Goal: Transaction & Acquisition: Purchase product/service

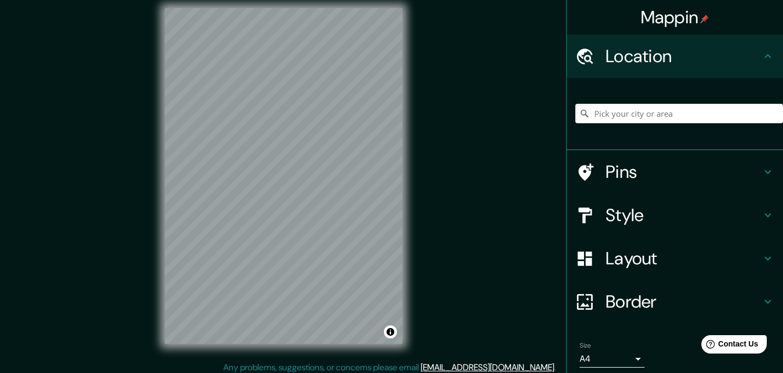
scroll to position [15, 0]
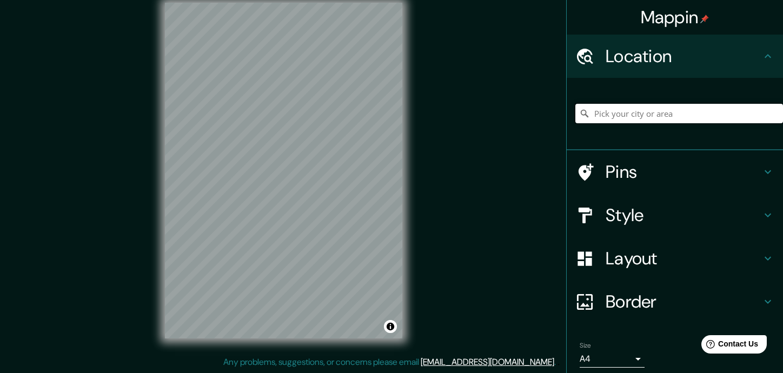
click at [562, 114] on input "Pick your city or area" at bounding box center [679, 113] width 208 height 19
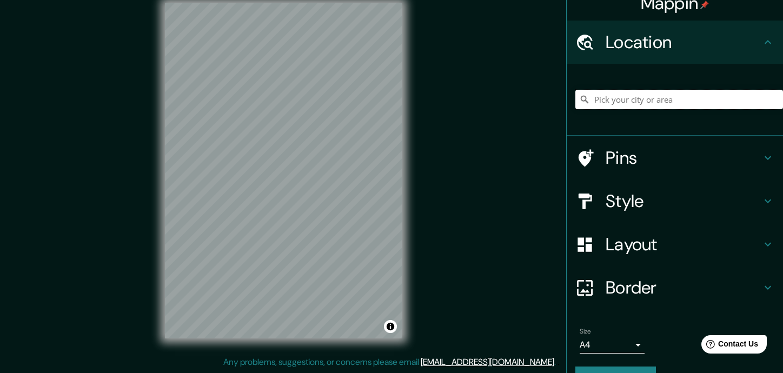
scroll to position [0, 0]
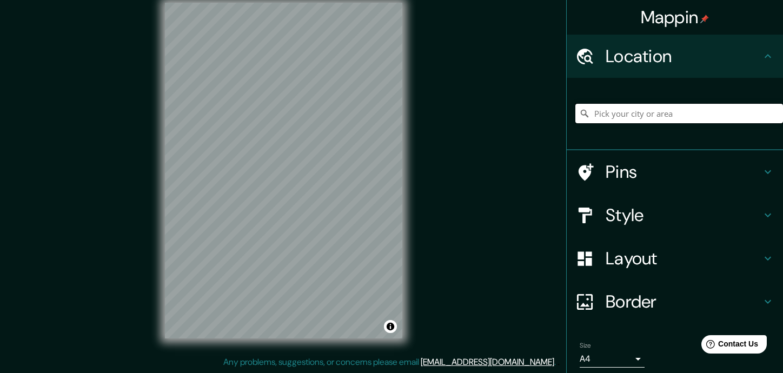
click at [562, 115] on input "Pick your city or area" at bounding box center [679, 113] width 208 height 19
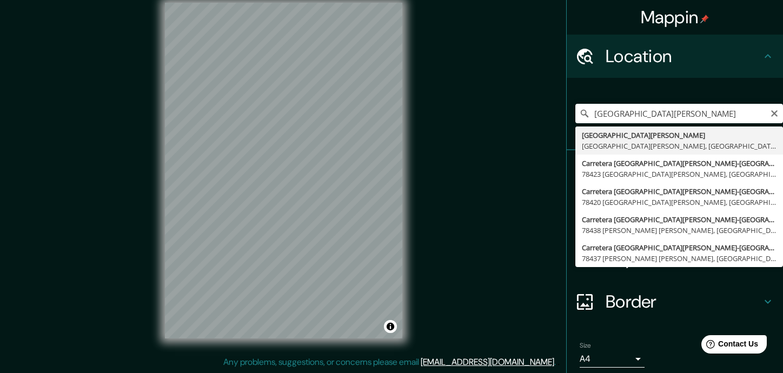
type input "[GEOGRAPHIC_DATA][PERSON_NAME], [GEOGRAPHIC_DATA][PERSON_NAME], [GEOGRAPHIC_DAT…"
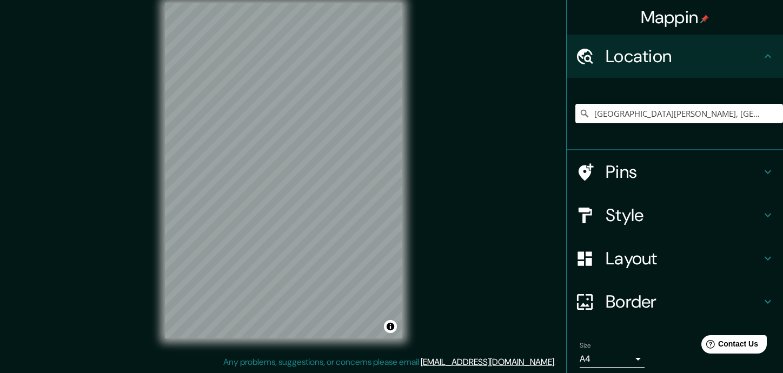
click at [163, 35] on div "© Mapbox © OpenStreetMap Improve this map" at bounding box center [283, 171] width 704 height 336
click at [562, 215] on h4 "Style" at bounding box center [684, 215] width 156 height 22
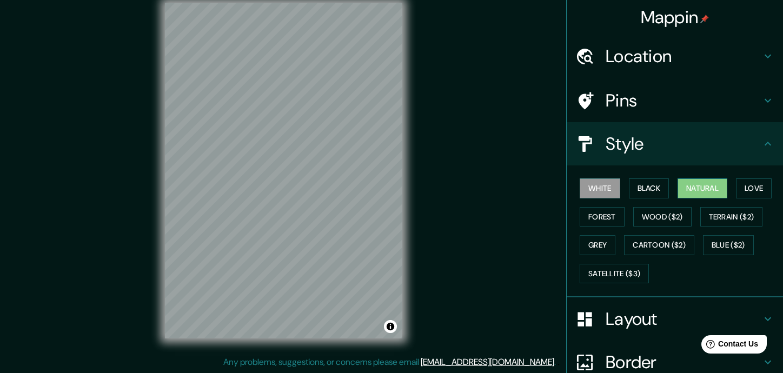
click at [562, 191] on button "Natural" at bounding box center [702, 188] width 50 height 20
click at [562, 217] on button "Forest" at bounding box center [602, 217] width 45 height 20
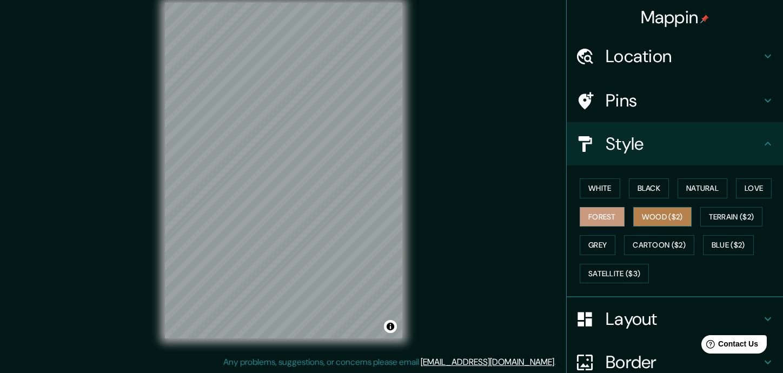
click at [562, 211] on button "Wood ($2)" at bounding box center [662, 217] width 58 height 20
click at [562, 239] on button "Grey" at bounding box center [598, 245] width 36 height 20
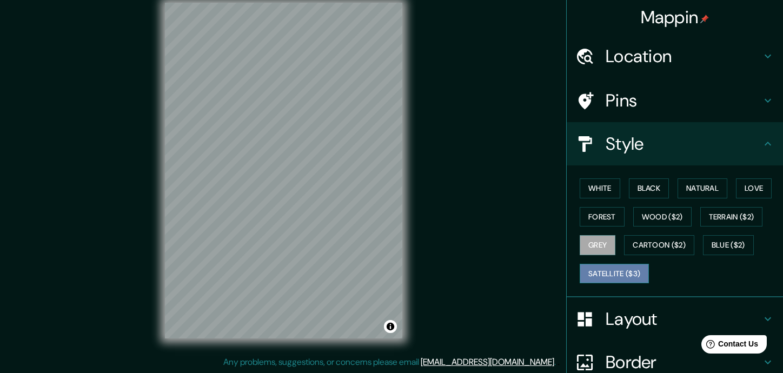
click at [562, 274] on button "Satellite ($3)" at bounding box center [614, 274] width 69 height 20
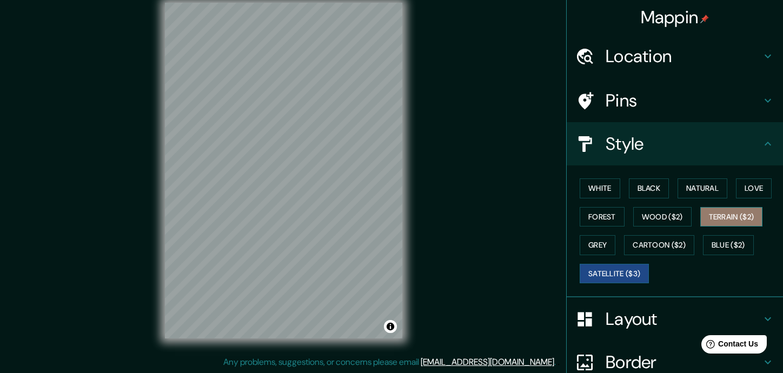
click at [562, 216] on button "Terrain ($2)" at bounding box center [731, 217] width 63 height 20
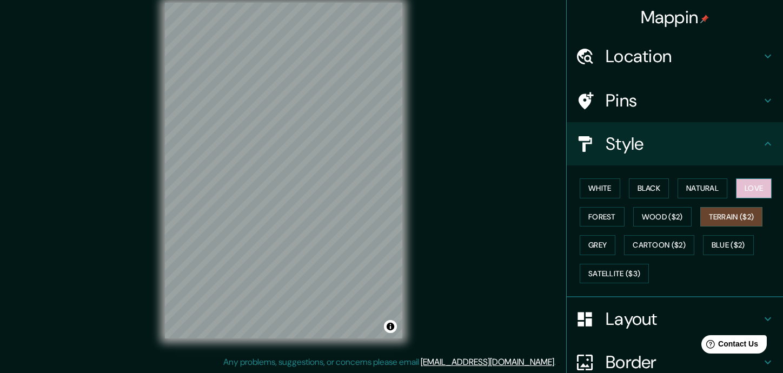
click at [562, 190] on button "Love" at bounding box center [754, 188] width 36 height 20
click at [562, 185] on button "Black" at bounding box center [649, 188] width 41 height 20
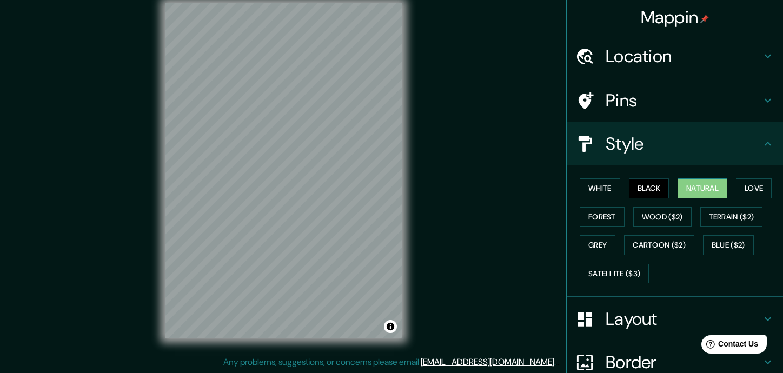
click at [562, 187] on button "Natural" at bounding box center [702, 188] width 50 height 20
click at [562, 192] on button "White" at bounding box center [600, 188] width 41 height 20
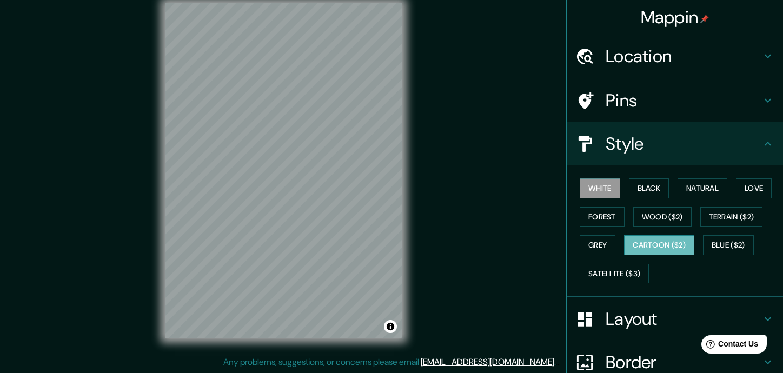
click at [562, 244] on button "Cartoon ($2)" at bounding box center [659, 245] width 70 height 20
click at [562, 191] on button "Natural" at bounding box center [702, 188] width 50 height 20
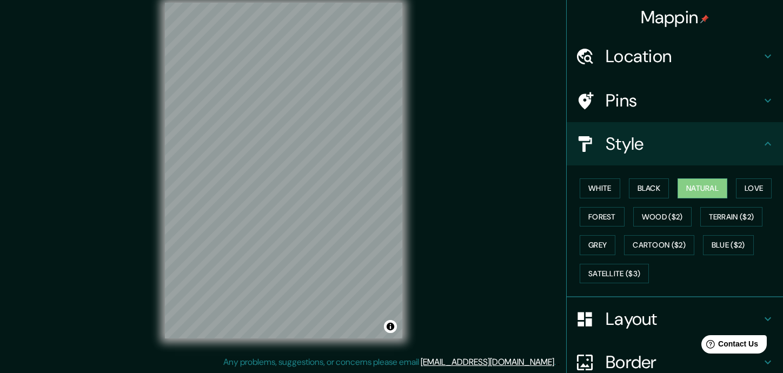
scroll to position [99, 0]
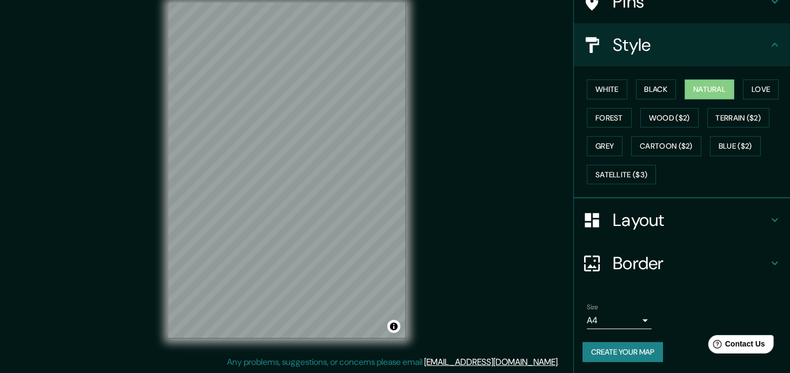
click at [562, 317] on body "Mappin Location [GEOGRAPHIC_DATA][PERSON_NAME], [GEOGRAPHIC_DATA][PERSON_NAME],…" at bounding box center [395, 171] width 790 height 373
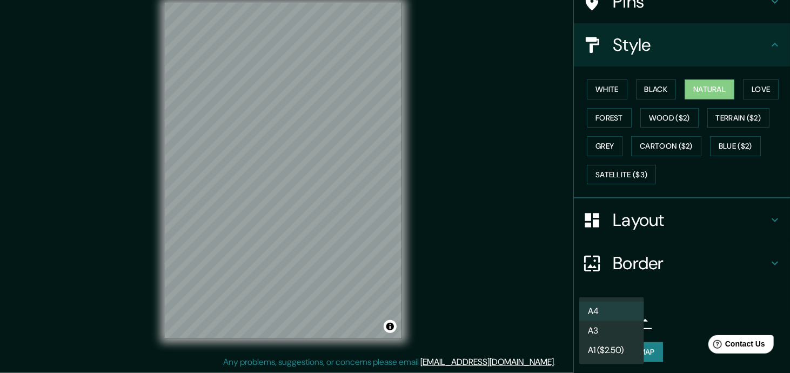
click at [562, 290] on div at bounding box center [395, 186] width 790 height 373
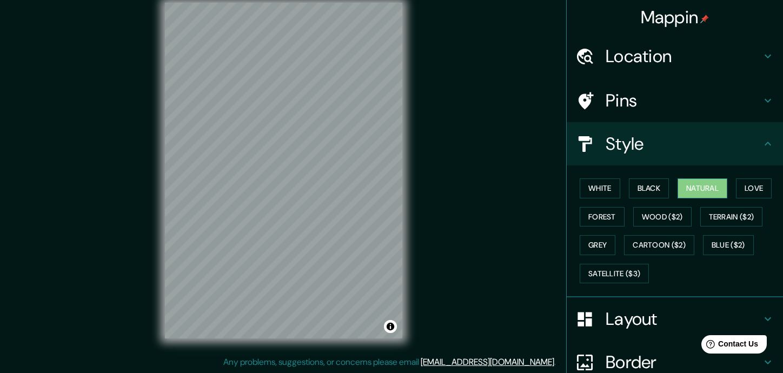
scroll to position [0, 0]
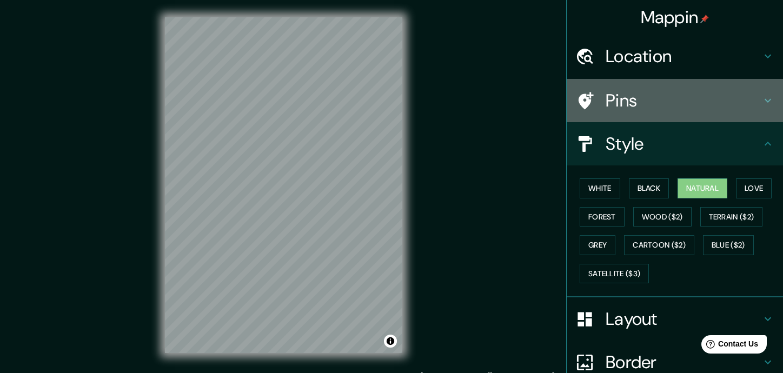
click at [562, 99] on h4 "Pins" at bounding box center [684, 101] width 156 height 22
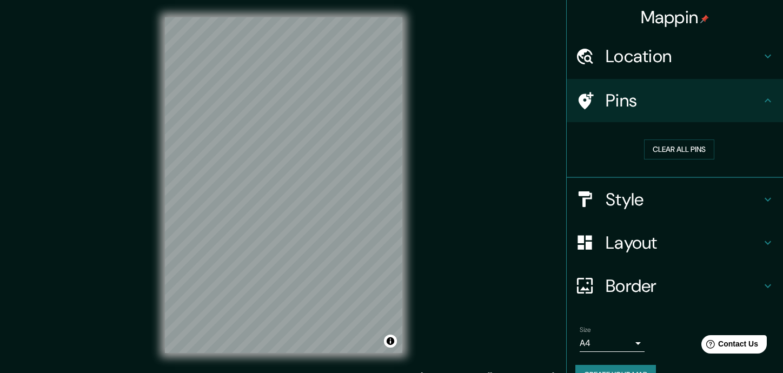
click at [562, 95] on h4 "Pins" at bounding box center [684, 101] width 156 height 22
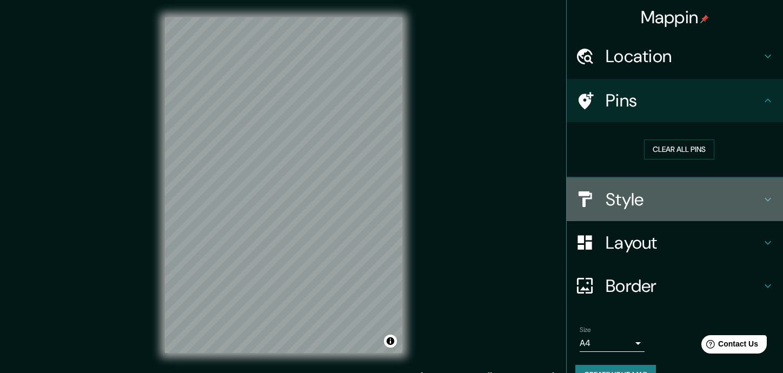
click at [562, 199] on h4 "Style" at bounding box center [684, 200] width 156 height 22
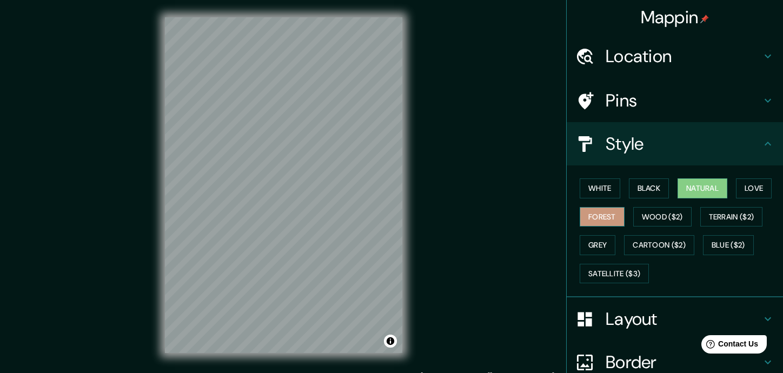
click at [562, 213] on button "Forest" at bounding box center [602, 217] width 45 height 20
click at [562, 189] on button "Natural" at bounding box center [702, 188] width 50 height 20
click at [562, 212] on button "Terrain ($2)" at bounding box center [731, 217] width 63 height 20
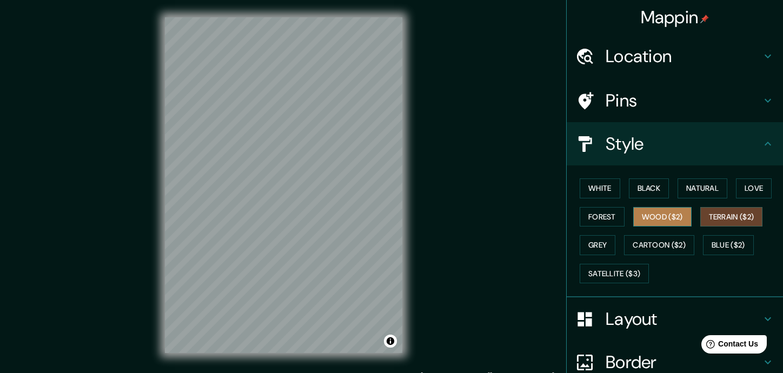
click at [562, 215] on button "Wood ($2)" at bounding box center [662, 217] width 58 height 20
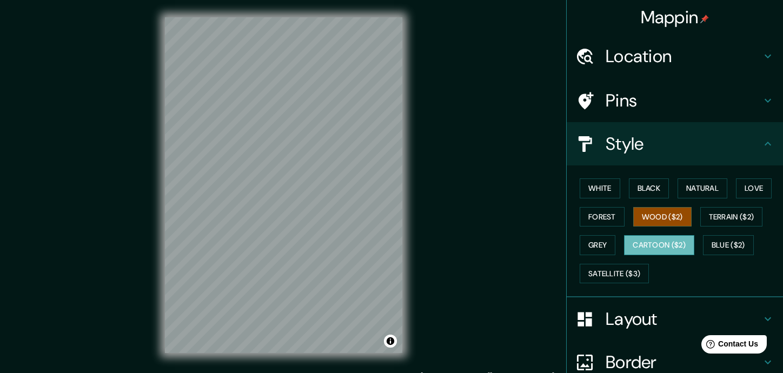
click at [562, 250] on button "Cartoon ($2)" at bounding box center [659, 245] width 70 height 20
click at [562, 220] on button "Wood ($2)" at bounding box center [662, 217] width 58 height 20
click at [562, 188] on button "Black" at bounding box center [649, 188] width 41 height 20
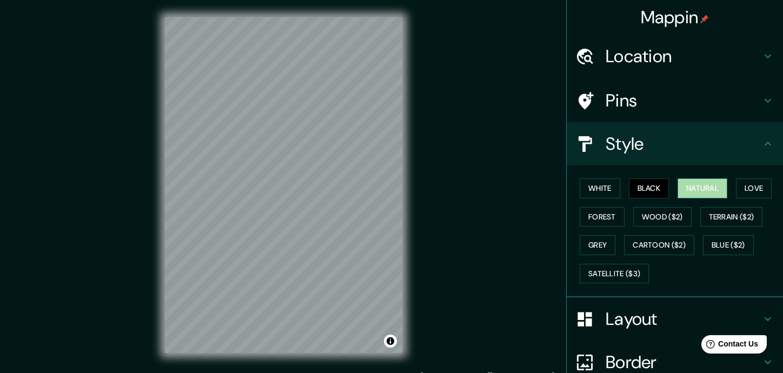
click at [562, 194] on button "Natural" at bounding box center [702, 188] width 50 height 20
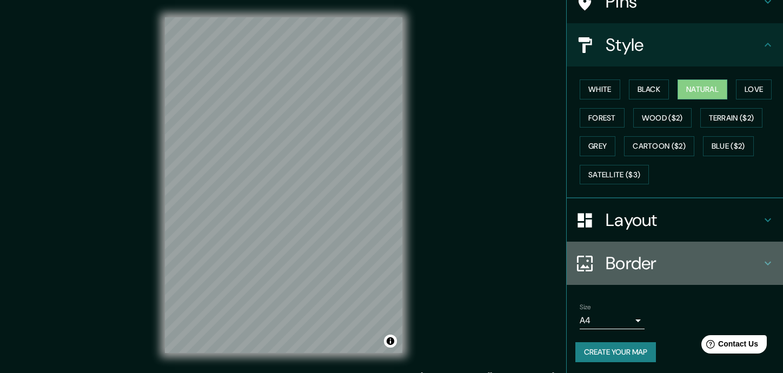
click at [562, 261] on h4 "Border" at bounding box center [684, 263] width 156 height 22
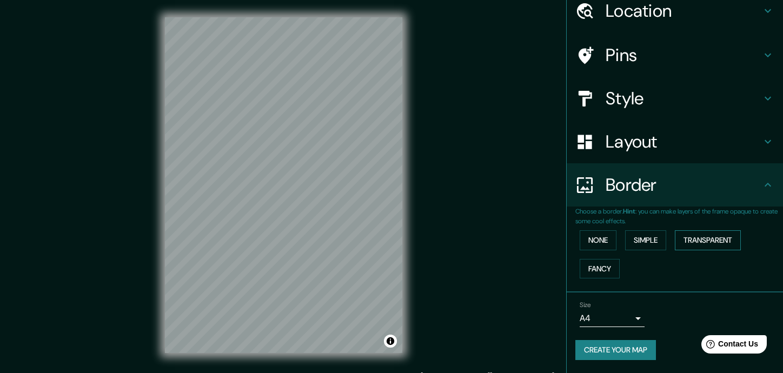
scroll to position [44, 0]
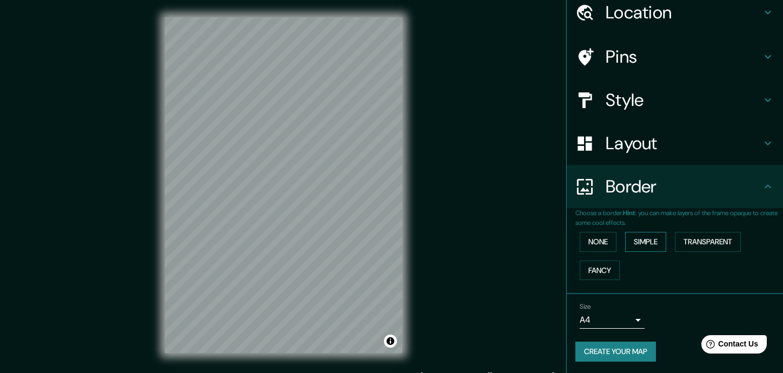
click at [562, 240] on button "Simple" at bounding box center [645, 242] width 41 height 20
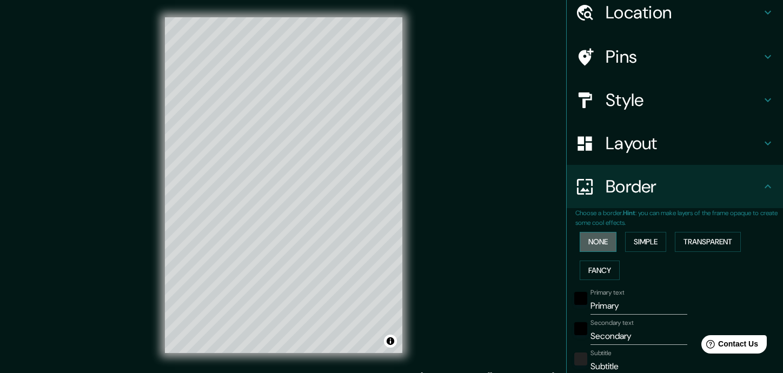
click at [562, 243] on button "None" at bounding box center [598, 242] width 37 height 20
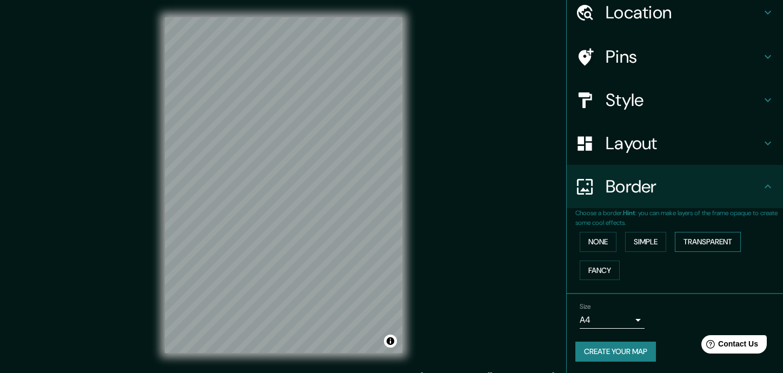
click at [562, 238] on button "Transparent" at bounding box center [708, 242] width 66 height 20
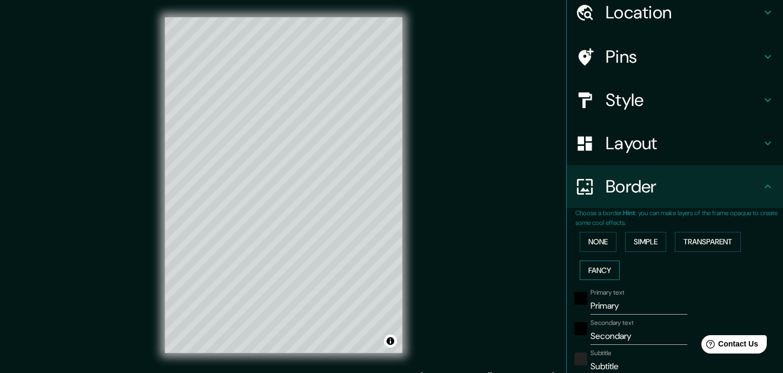
click at [562, 275] on button "Fancy" at bounding box center [600, 271] width 40 height 20
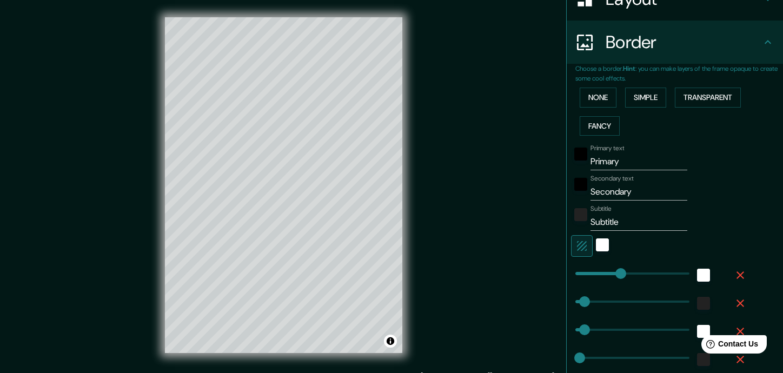
scroll to position [206, 0]
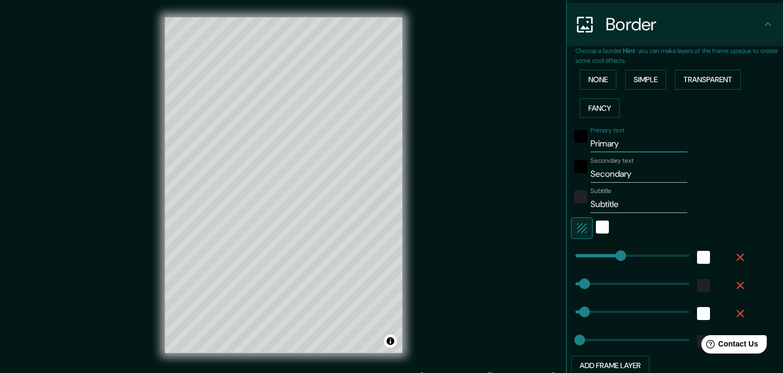
drag, startPoint x: 623, startPoint y: 147, endPoint x: 572, endPoint y: 157, distance: 52.0
click at [562, 157] on div "Primary text Primary Secondary text Secondary Subtitle Subtitle Add frame layer" at bounding box center [661, 249] width 173 height 254
type input "T"
type input "176"
type input "35"
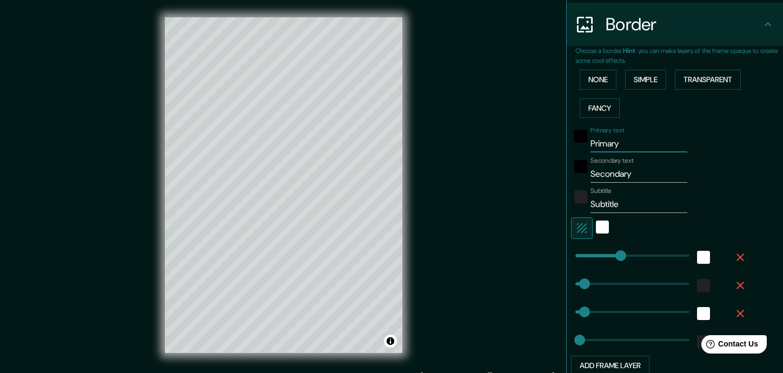
type input "35"
type input "18"
type input "TE"
type input "176"
type input "35"
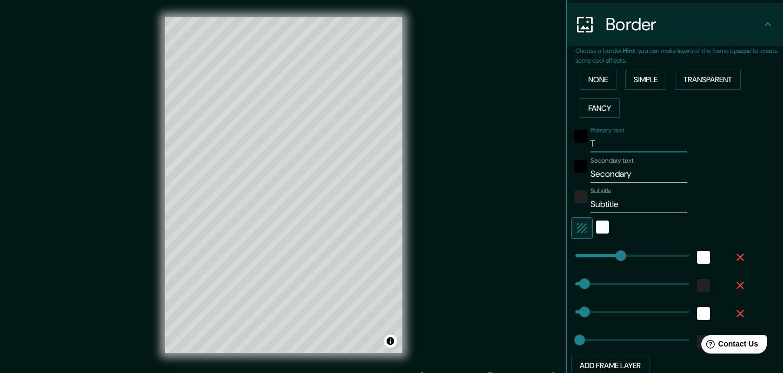
type input "35"
type input "18"
type input "TER"
type input "176"
type input "35"
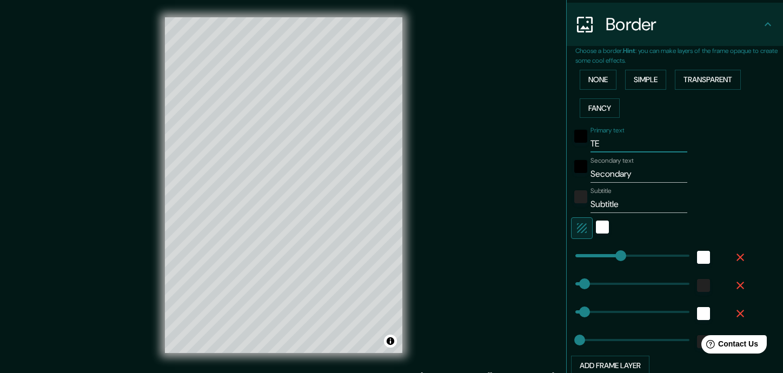
type input "35"
type input "18"
type input "TERR"
type input "176"
type input "35"
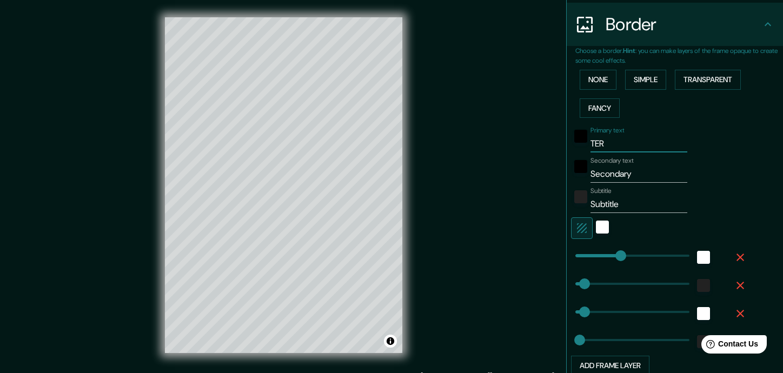
type input "35"
type input "18"
type input "TERRE"
type input "176"
type input "35"
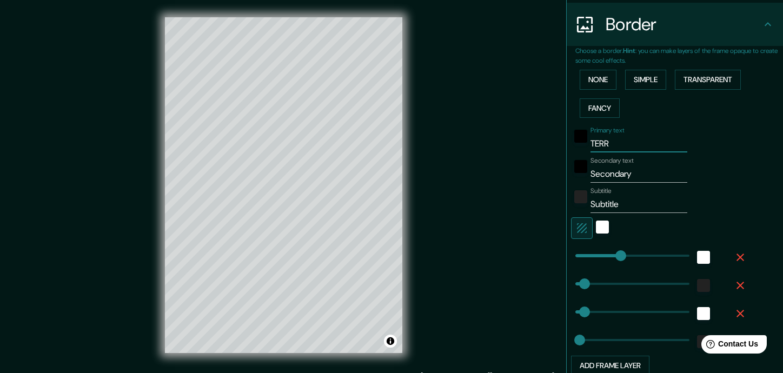
type input "35"
type input "18"
type input "TERREN"
type input "176"
type input "35"
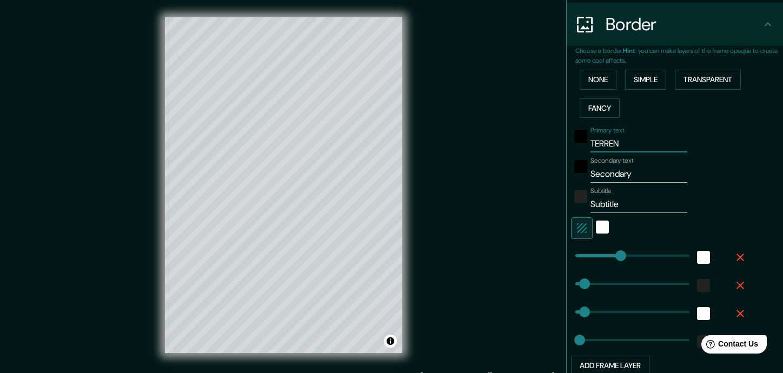
type input "35"
type input "18"
type input "TERRENO"
type input "176"
type input "35"
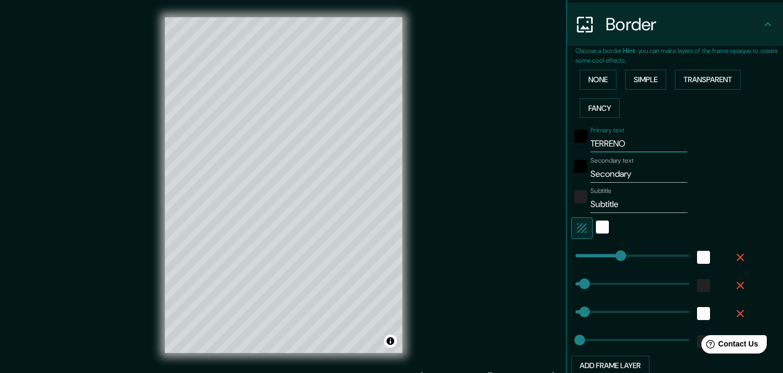
type input "35"
type input "18"
type input "TERRENO"
type input "176"
type input "35"
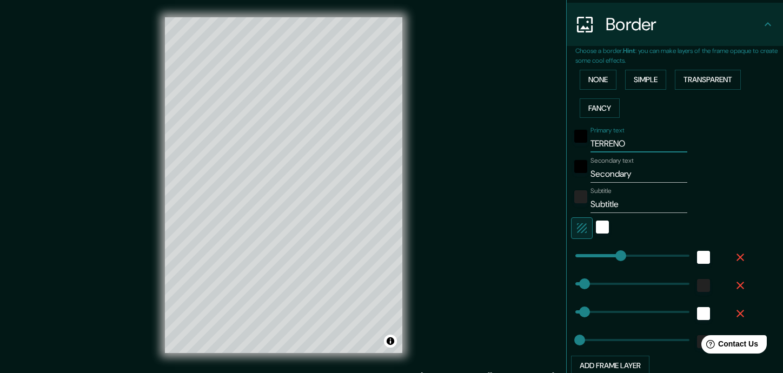
type input "35"
type input "18"
type input "TERRENO #"
type input "176"
type input "35"
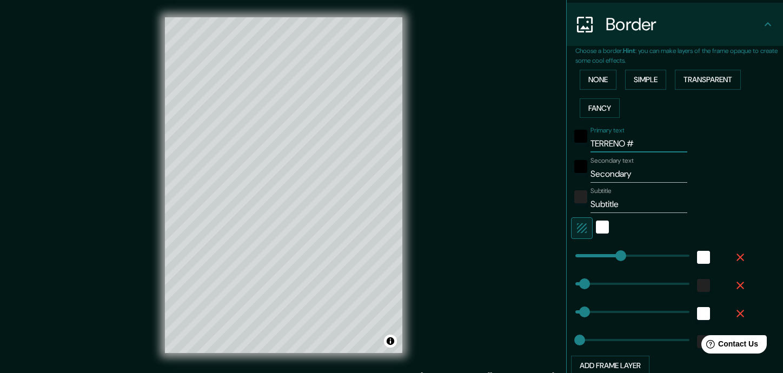
type input "35"
type input "18"
type input "TERRENO #1"
type input "176"
type input "35"
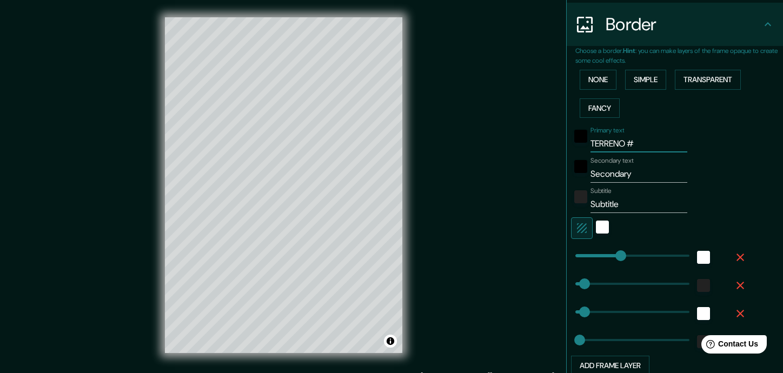
type input "35"
type input "18"
type input "35"
type input "18"
type input "TERRENO #1"
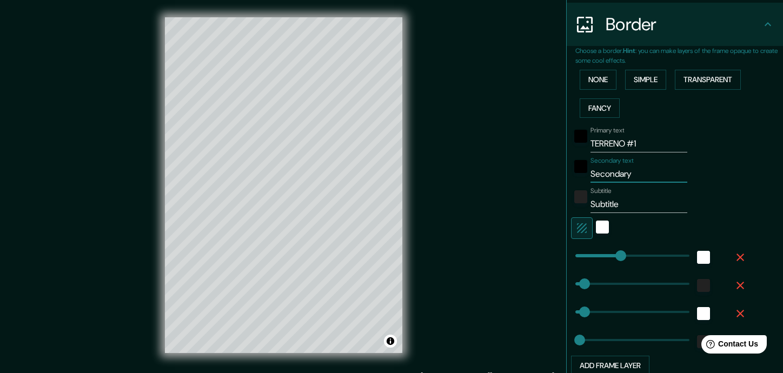
click at [562, 177] on input "Secondary" at bounding box center [638, 173] width 97 height 17
drag, startPoint x: 617, startPoint y: 176, endPoint x: 579, endPoint y: 178, distance: 38.4
click at [562, 178] on div "Secondary text Secondary" at bounding box center [659, 170] width 177 height 26
type input "A"
type input "176"
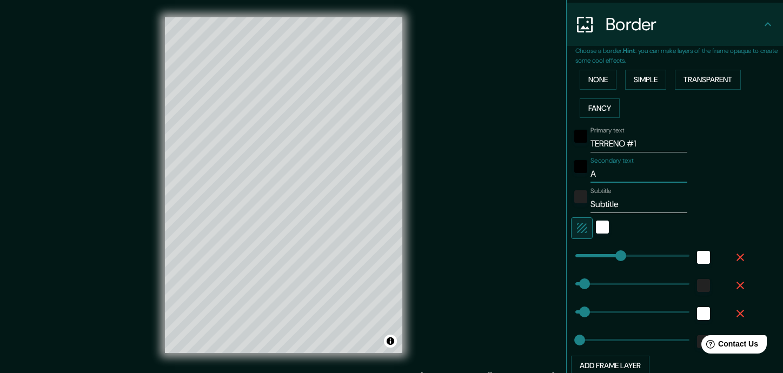
type input "35"
type input "18"
type input "A"
type input "176"
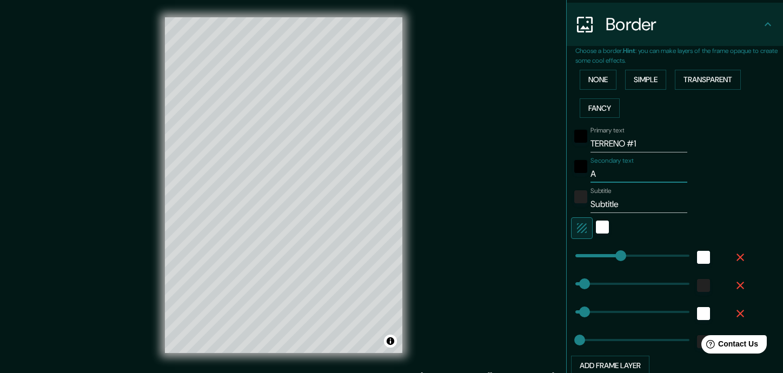
type input "35"
type input "18"
type input "A U"
type input "176"
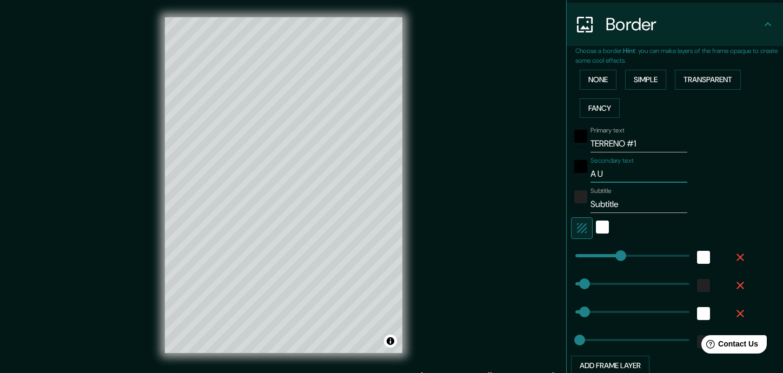
type input "35"
type input "18"
type input "A UN"
type input "176"
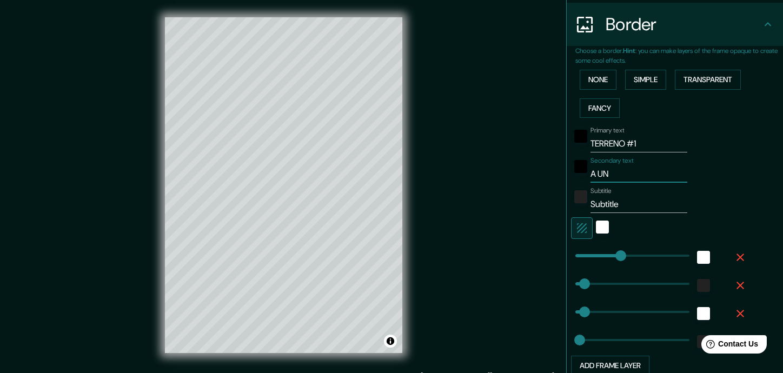
type input "35"
type input "18"
type input "A UN"
type input "176"
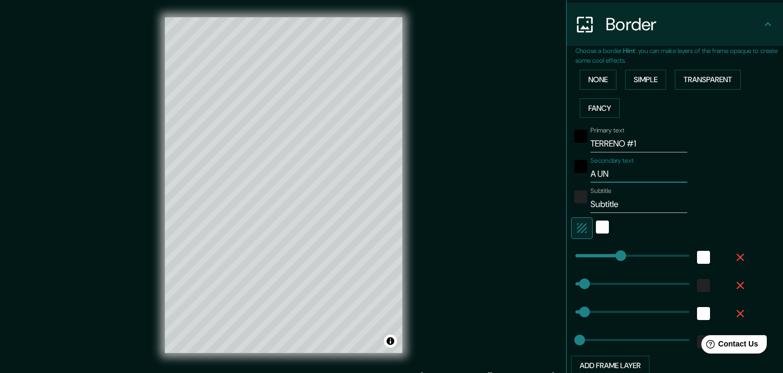
type input "35"
type input "18"
type input "A UN LA"
type input "176"
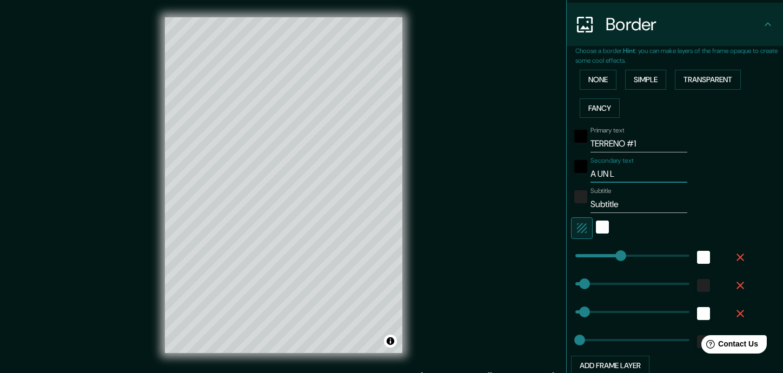
type input "35"
type input "18"
type input "A UN LAD"
type input "176"
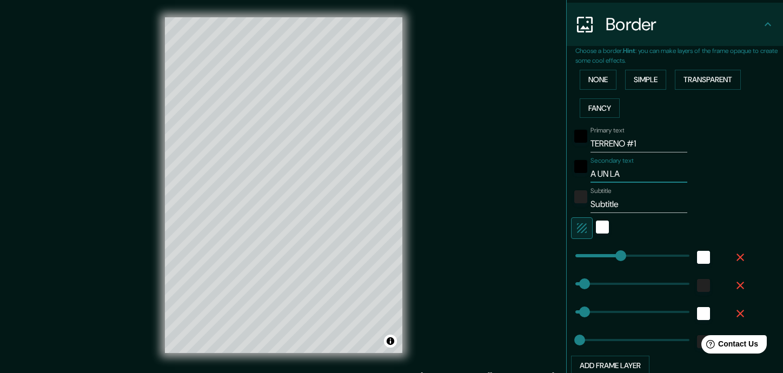
type input "35"
type input "18"
type input "A UN LADO"
type input "176"
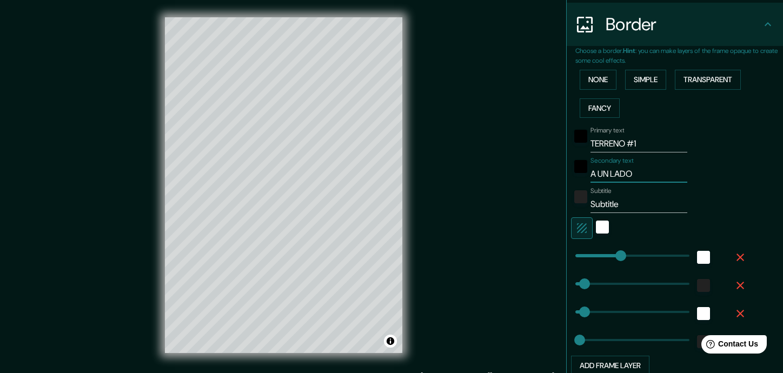
type input "35"
type input "18"
type input "A UN LAD"
type input "176"
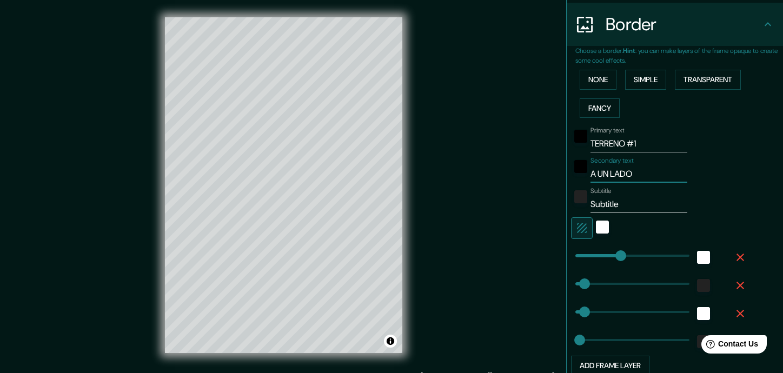
type input "35"
type input "18"
type input "A UN LA"
type input "176"
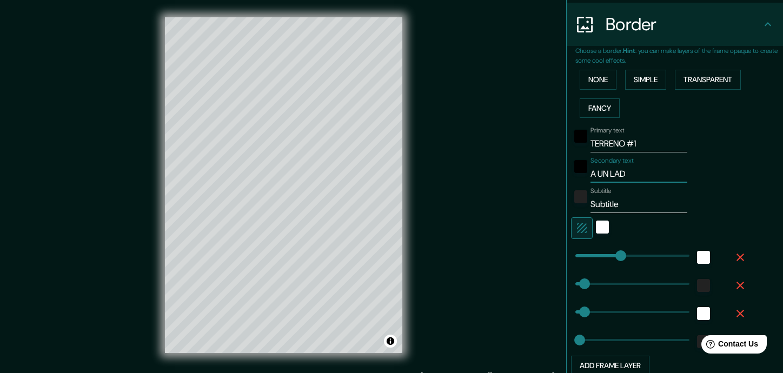
type input "35"
type input "18"
type input "A UN L"
type input "176"
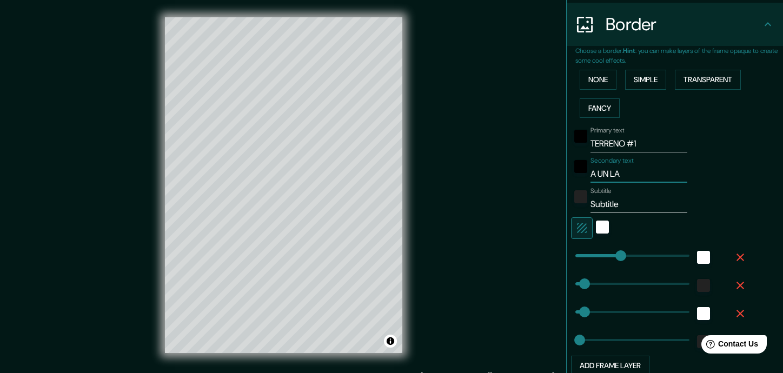
type input "35"
type input "18"
type input "A UN"
type input "176"
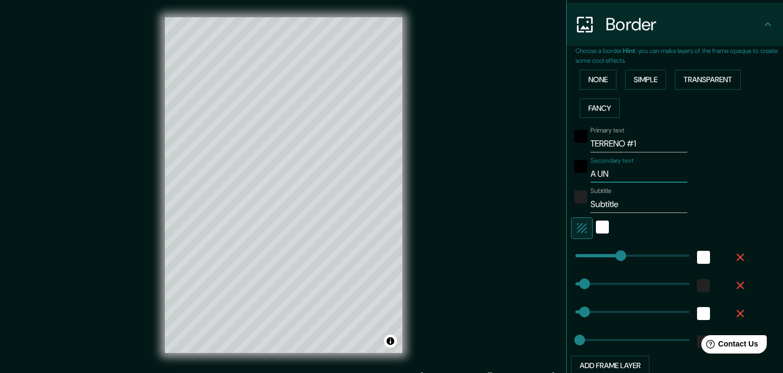
type input "35"
type input "18"
type input "A UN"
type input "176"
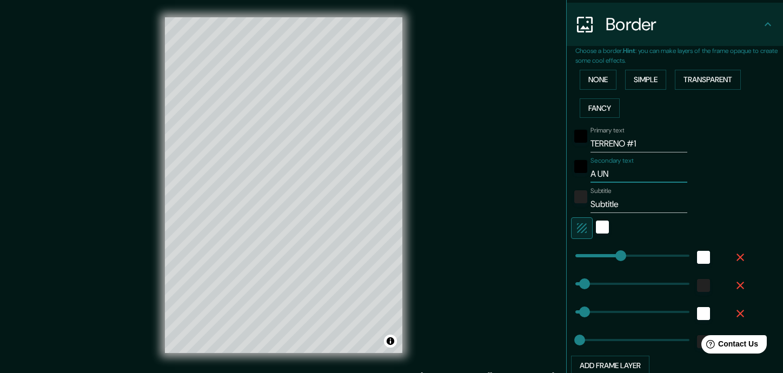
type input "35"
type input "18"
type input "A U"
type input "176"
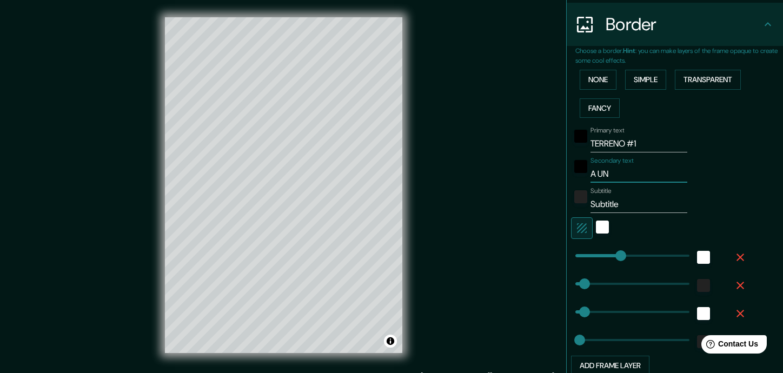
type input "35"
type input "18"
type input "A"
type input "176"
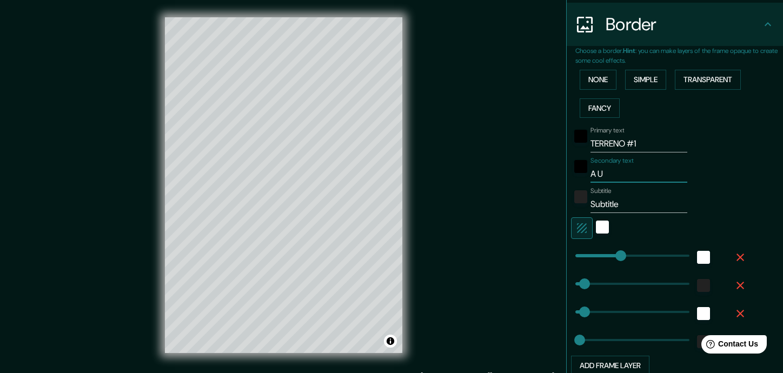
type input "35"
type input "18"
type input "A"
type input "176"
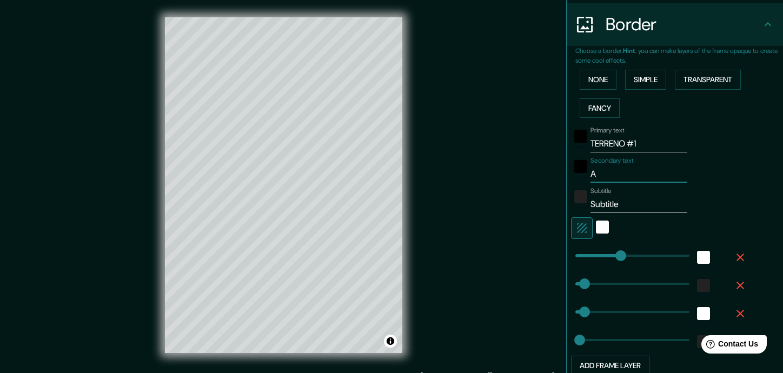
type input "35"
type input "18"
type input "176"
type input "35"
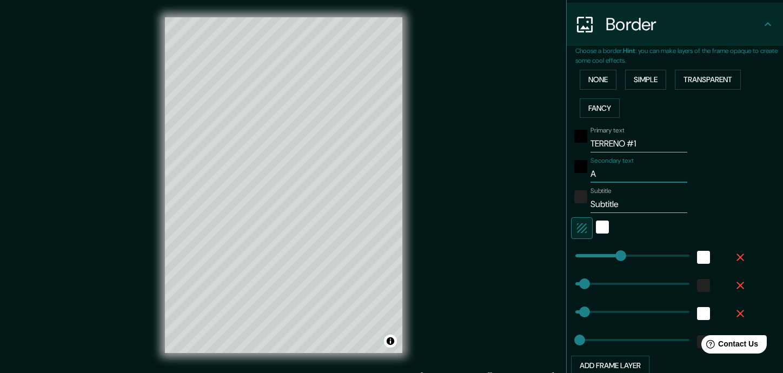
type input "35"
type input "18"
type input "T"
type input "176"
type input "35"
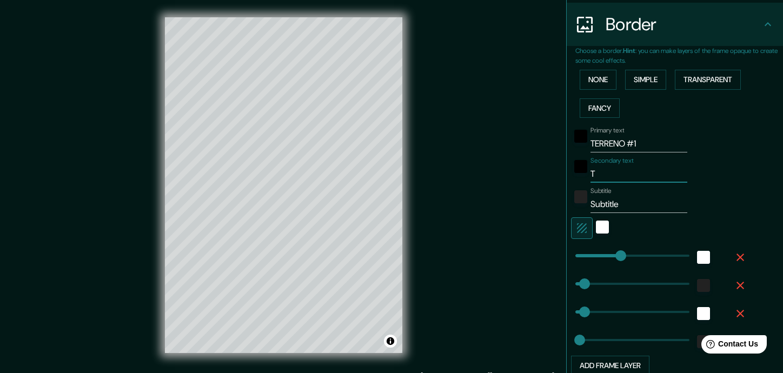
type input "35"
type input "18"
type input "TA"
type input "176"
type input "35"
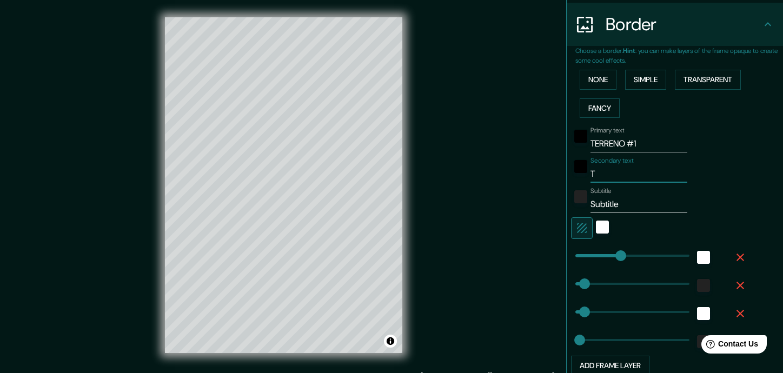
type input "35"
type input "18"
type input "TAN"
type input "176"
type input "35"
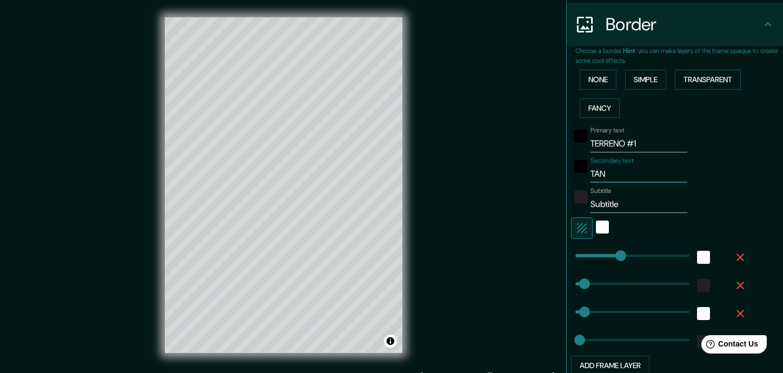
type input "35"
type input "18"
type input "TANT"
type input "176"
type input "35"
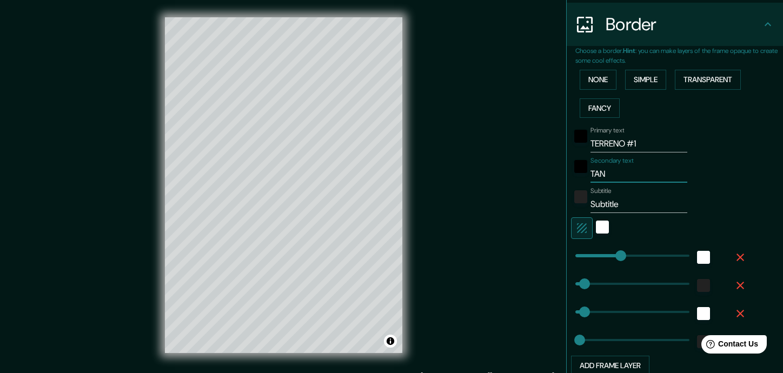
type input "35"
type input "18"
type input "TANTO"
type input "176"
type input "35"
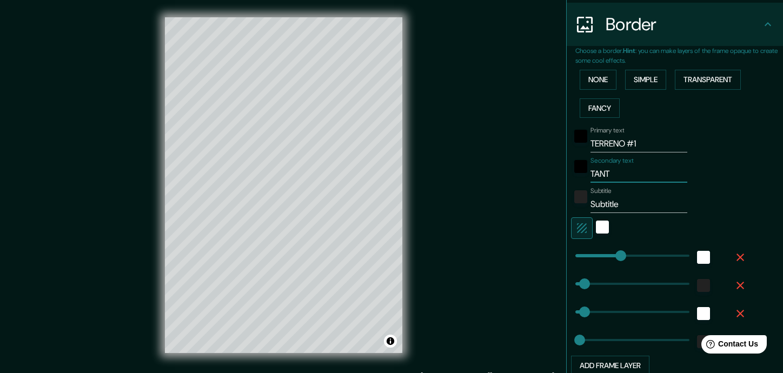
type input "35"
type input "18"
type input "TANTOC"
type input "176"
type input "35"
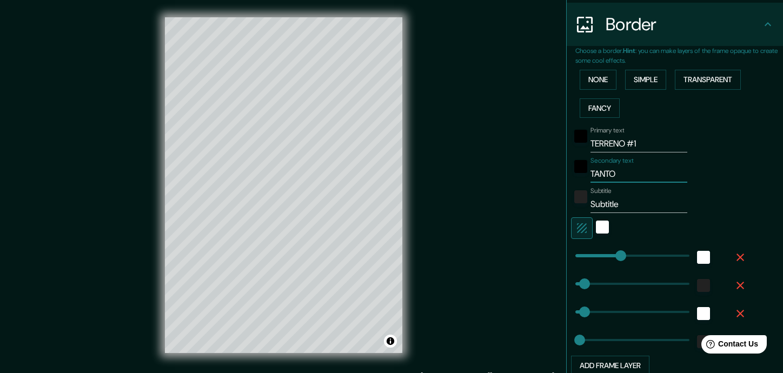
type input "35"
type input "18"
type input "TANTOCO"
type input "176"
type input "35"
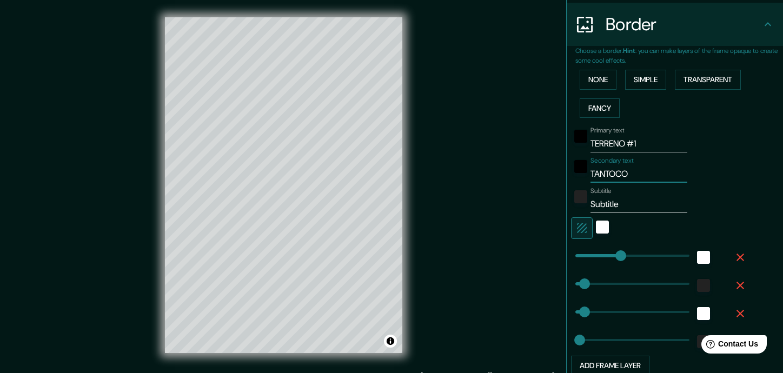
type input "35"
type input "18"
type input "TANTOCOB"
type input "176"
type input "35"
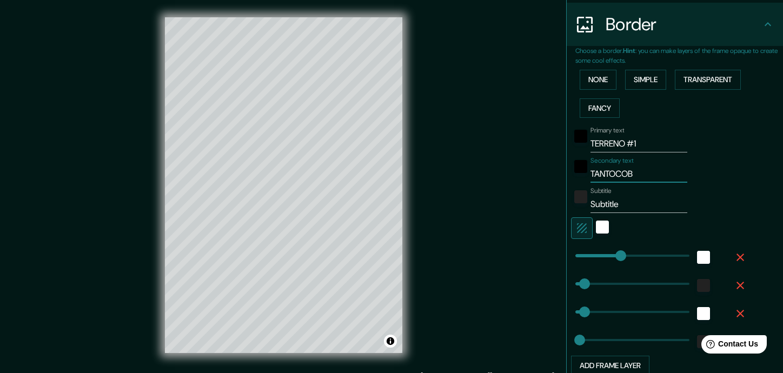
type input "35"
type input "18"
click at [562, 174] on input "TANTOCOB" at bounding box center [638, 173] width 97 height 17
click at [562, 189] on div "Subtitle Subtitle" at bounding box center [659, 200] width 177 height 26
drag, startPoint x: 615, startPoint y: 175, endPoint x: 575, endPoint y: 176, distance: 39.5
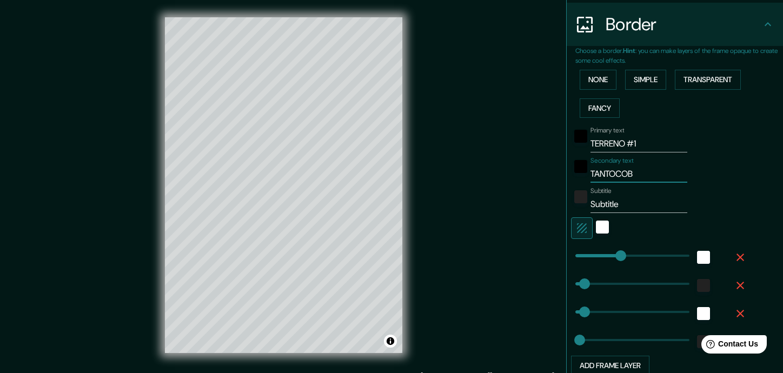
click at [562, 176] on div "Secondary text TANTOCOB" at bounding box center [659, 170] width 177 height 26
click at [562, 204] on input "Subtitle" at bounding box center [638, 204] width 97 height 17
drag, startPoint x: 611, startPoint y: 204, endPoint x: 582, endPoint y: 204, distance: 29.2
click at [562, 204] on div "Subtitle Subtitle" at bounding box center [659, 200] width 177 height 26
click at [562, 163] on label "Secondary text" at bounding box center [611, 160] width 43 height 9
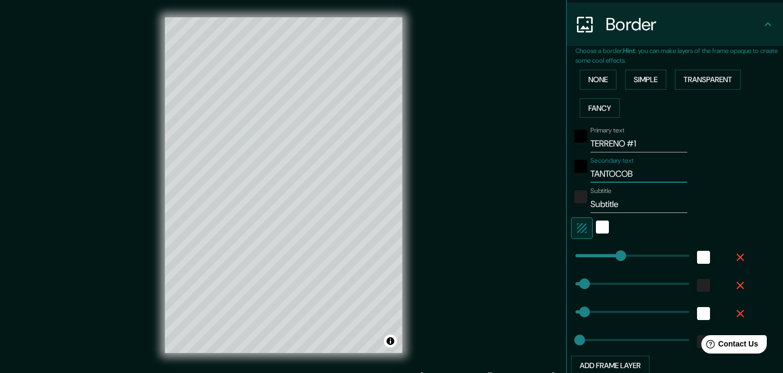
drag, startPoint x: 623, startPoint y: 174, endPoint x: 580, endPoint y: 178, distance: 42.9
click at [562, 178] on div "Secondary text TANTOCOB" at bounding box center [659, 170] width 177 height 26
type input "C"
type input "176"
type input "35"
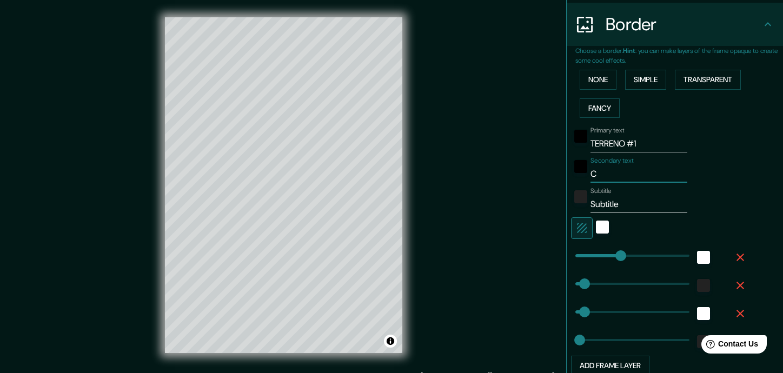
type input "35"
type input "18"
type input "CA"
type input "176"
type input "35"
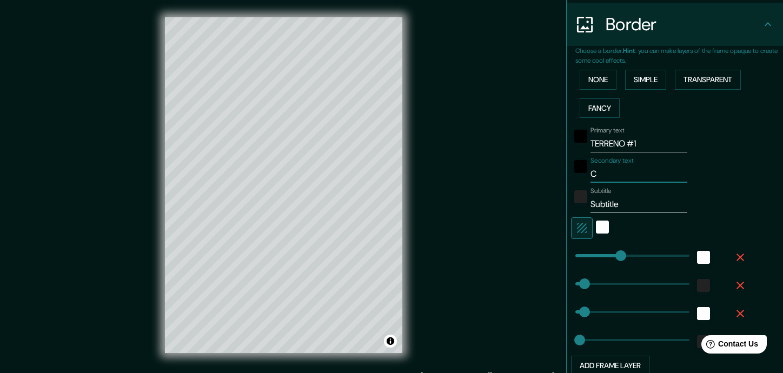
type input "35"
type input "18"
type input "CAL"
type input "176"
type input "35"
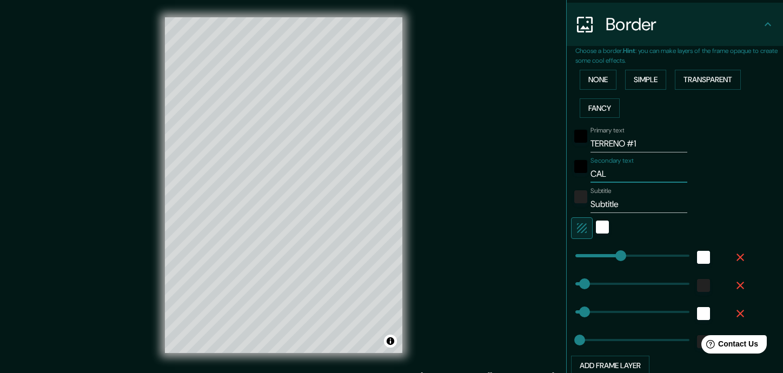
type input "35"
type input "18"
type input "CALLE"
type input "176"
type input "35"
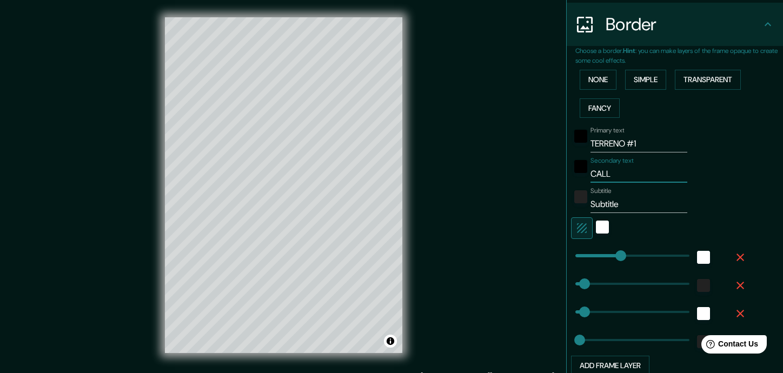
type input "35"
type input "18"
type input "CALLE"
click at [562, 211] on input "Subtitle" at bounding box center [638, 204] width 97 height 17
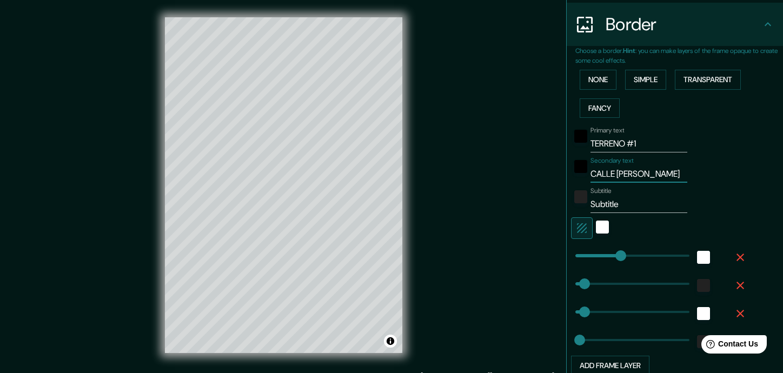
scroll to position [0, 0]
drag, startPoint x: 618, startPoint y: 206, endPoint x: 579, endPoint y: 206, distance: 39.5
click at [562, 206] on div "Subtitle Subtitle" at bounding box center [659, 200] width 177 height 26
click at [562, 152] on div "Primary text TERRENO #1 Secondary text CALLE [PERSON_NAME] Subtitle Subtitle Ad…" at bounding box center [661, 249] width 173 height 254
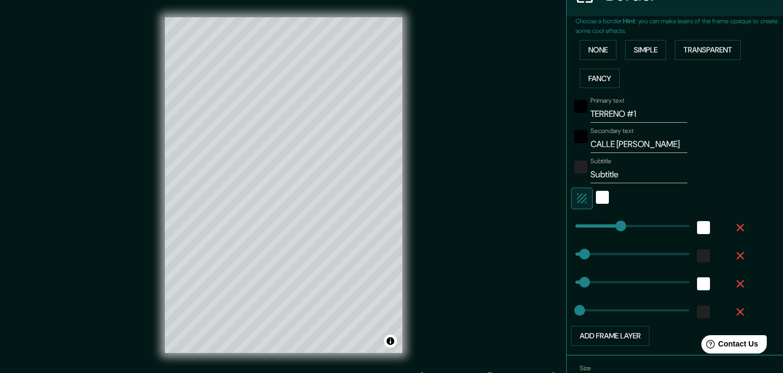
scroll to position [260, 0]
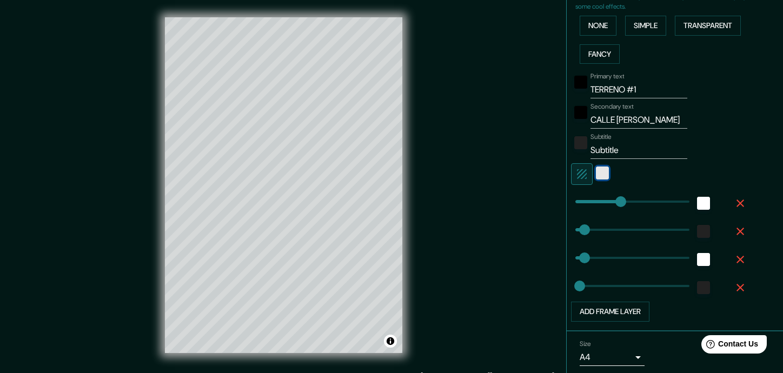
click at [562, 172] on div "white" at bounding box center [602, 173] width 13 height 13
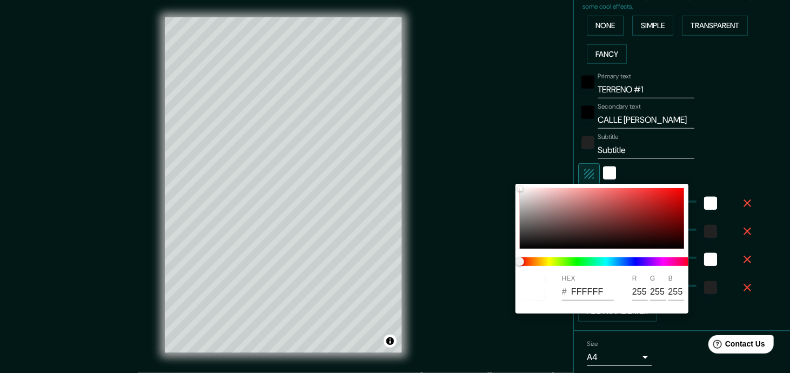
click at [562, 174] on div at bounding box center [395, 186] width 790 height 373
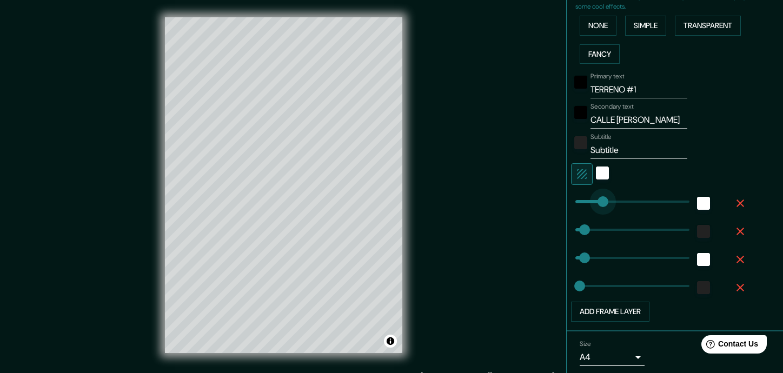
drag, startPoint x: 609, startPoint y: 203, endPoint x: 595, endPoint y: 199, distance: 14.0
drag, startPoint x: 576, startPoint y: 230, endPoint x: 646, endPoint y: 230, distance: 70.3
drag, startPoint x: 641, startPoint y: 230, endPoint x: 608, endPoint y: 230, distance: 33.0
drag, startPoint x: 608, startPoint y: 230, endPoint x: 588, endPoint y: 230, distance: 19.5
drag, startPoint x: 590, startPoint y: 229, endPoint x: 579, endPoint y: 228, distance: 11.4
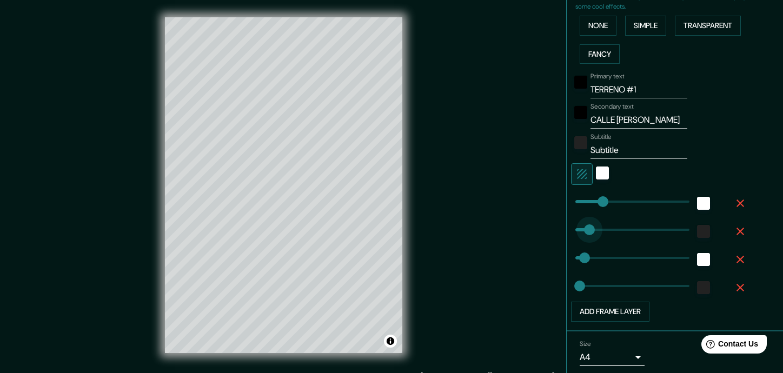
drag, startPoint x: 582, startPoint y: 227, endPoint x: 616, endPoint y: 229, distance: 34.1
drag, startPoint x: 616, startPoint y: 229, endPoint x: 634, endPoint y: 229, distance: 17.8
drag, startPoint x: 631, startPoint y: 229, endPoint x: 564, endPoint y: 224, distance: 67.7
drag, startPoint x: 590, startPoint y: 255, endPoint x: 606, endPoint y: 255, distance: 15.7
drag, startPoint x: 606, startPoint y: 255, endPoint x: 621, endPoint y: 252, distance: 15.4
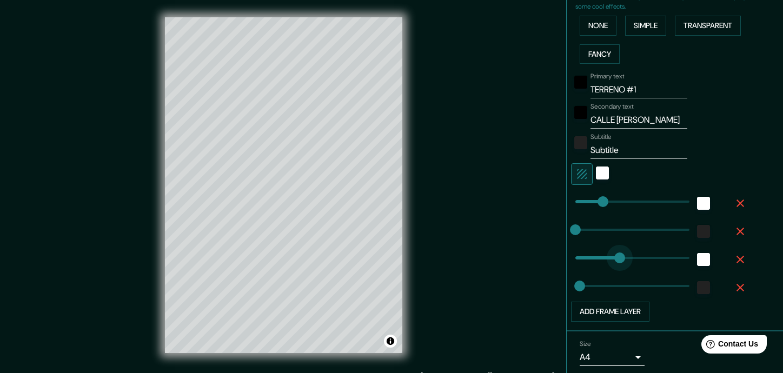
drag, startPoint x: 611, startPoint y: 256, endPoint x: 599, endPoint y: 256, distance: 12.4
drag, startPoint x: 601, startPoint y: 256, endPoint x: 583, endPoint y: 256, distance: 17.8
drag, startPoint x: 582, startPoint y: 255, endPoint x: 623, endPoint y: 257, distance: 41.2
drag, startPoint x: 621, startPoint y: 259, endPoint x: 582, endPoint y: 258, distance: 39.5
drag, startPoint x: 635, startPoint y: 230, endPoint x: 589, endPoint y: 231, distance: 45.4
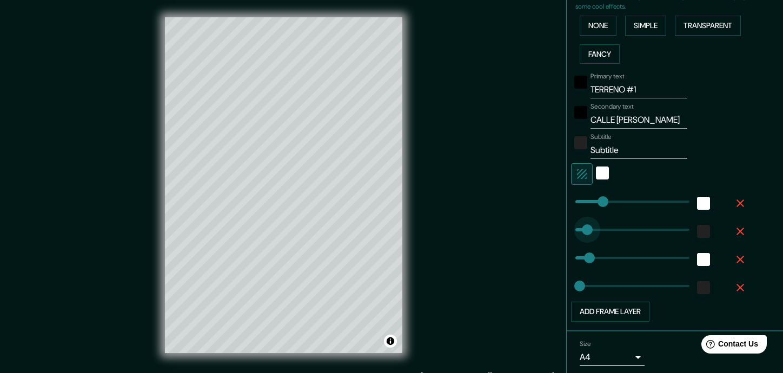
drag, startPoint x: 589, startPoint y: 230, endPoint x: 579, endPoint y: 230, distance: 10.3
drag, startPoint x: 564, startPoint y: 232, endPoint x: 558, endPoint y: 235, distance: 6.5
drag, startPoint x: 574, startPoint y: 286, endPoint x: 591, endPoint y: 286, distance: 17.8
drag, startPoint x: 591, startPoint y: 286, endPoint x: 548, endPoint y: 285, distance: 43.3
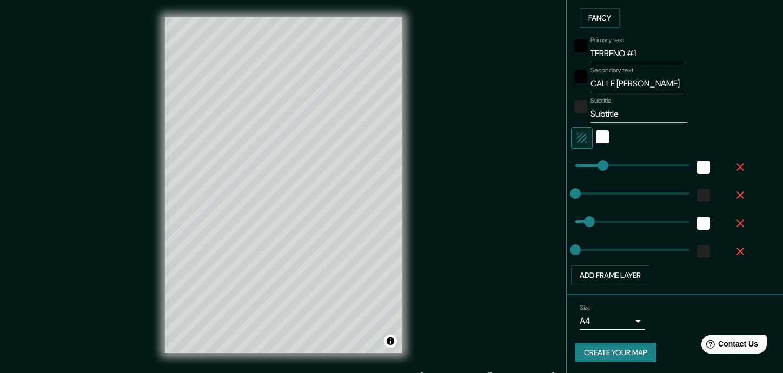
scroll to position [242, 0]
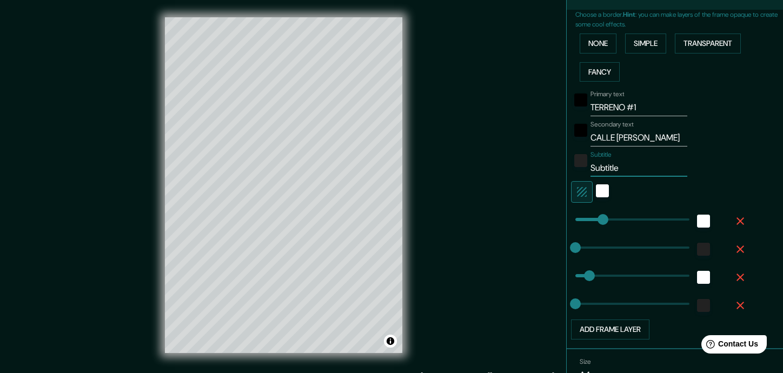
drag, startPoint x: 614, startPoint y: 170, endPoint x: 569, endPoint y: 169, distance: 45.4
click at [562, 169] on div "Subtitle Subtitle" at bounding box center [659, 164] width 177 height 26
click at [562, 246] on icon "button" at bounding box center [740, 249] width 8 height 8
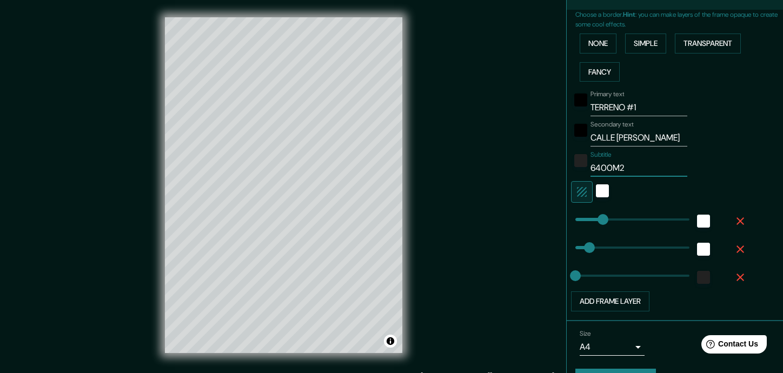
click at [562, 172] on input "6400M2" at bounding box center [638, 167] width 97 height 17
click at [562, 163] on div "color-222222" at bounding box center [580, 160] width 13 height 13
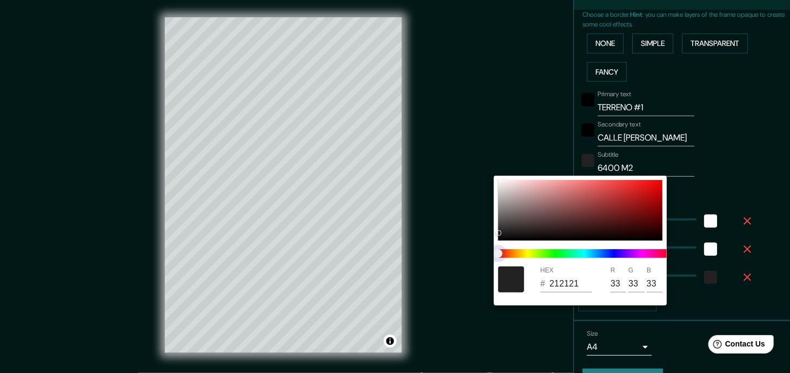
click at [562, 252] on span at bounding box center [584, 253] width 173 height 9
click at [562, 253] on span at bounding box center [584, 253] width 173 height 9
click at [562, 250] on span at bounding box center [584, 253] width 173 height 9
click at [562, 254] on span at bounding box center [584, 253] width 173 height 9
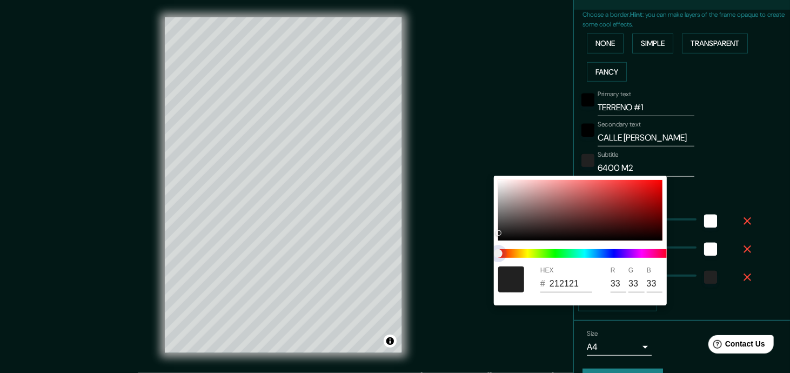
drag, startPoint x: 504, startPoint y: 255, endPoint x: 495, endPoint y: 252, distance: 10.1
click at [530, 257] on span at bounding box center [584, 253] width 173 height 9
drag, startPoint x: 495, startPoint y: 252, endPoint x: 535, endPoint y: 227, distance: 47.4
click at [518, 252] on span at bounding box center [584, 253] width 173 height 9
drag, startPoint x: 536, startPoint y: 227, endPoint x: 547, endPoint y: 230, distance: 11.7
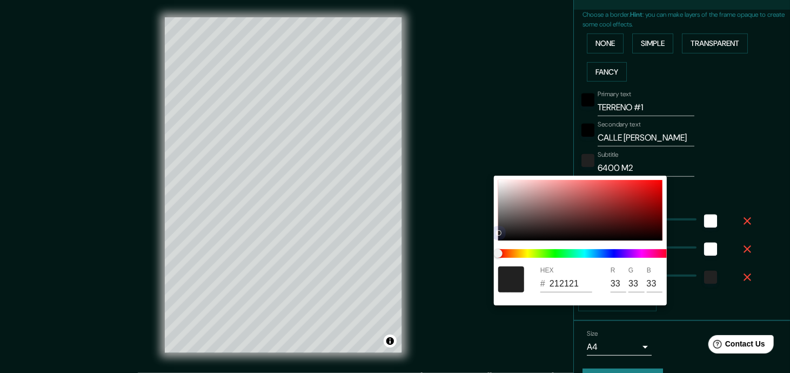
click at [536, 227] on div at bounding box center [580, 210] width 164 height 61
click at [562, 228] on div at bounding box center [580, 210] width 164 height 61
click at [562, 229] on div at bounding box center [580, 210] width 164 height 61
click at [562, 236] on div at bounding box center [580, 210] width 164 height 61
click at [562, 231] on div at bounding box center [580, 210] width 164 height 61
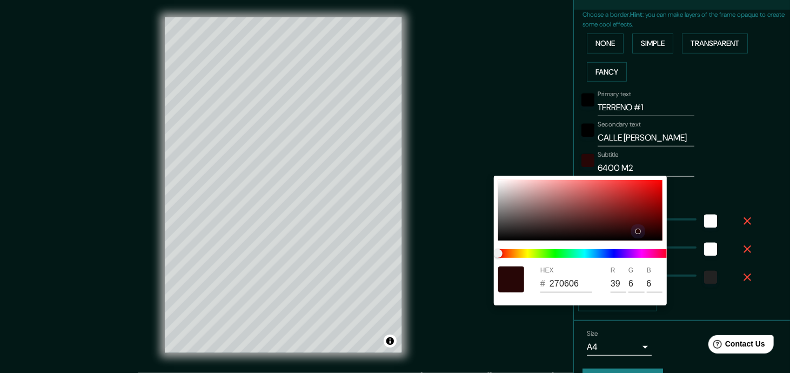
click at [562, 191] on div at bounding box center [580, 210] width 164 height 61
click at [562, 204] on div at bounding box center [580, 210] width 164 height 61
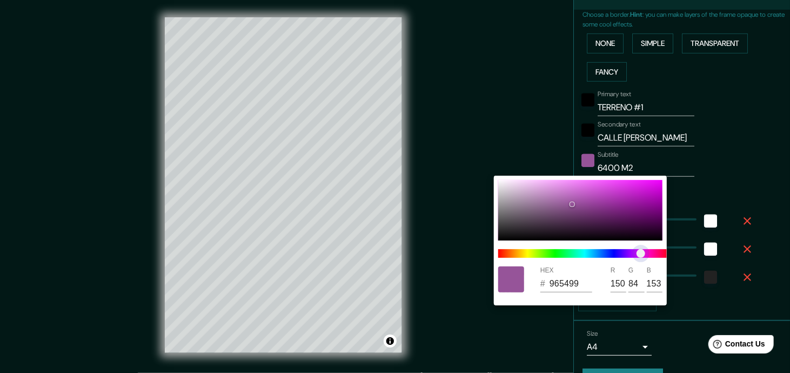
drag, startPoint x: 501, startPoint y: 252, endPoint x: 641, endPoint y: 261, distance: 140.3
click at [562, 258] on span "color slider" at bounding box center [641, 253] width 9 height 9
drag, startPoint x: 571, startPoint y: 204, endPoint x: 649, endPoint y: 216, distance: 78.7
click at [562, 216] on div at bounding box center [650, 217] width 4 height 4
click at [562, 176] on div at bounding box center [395, 186] width 790 height 373
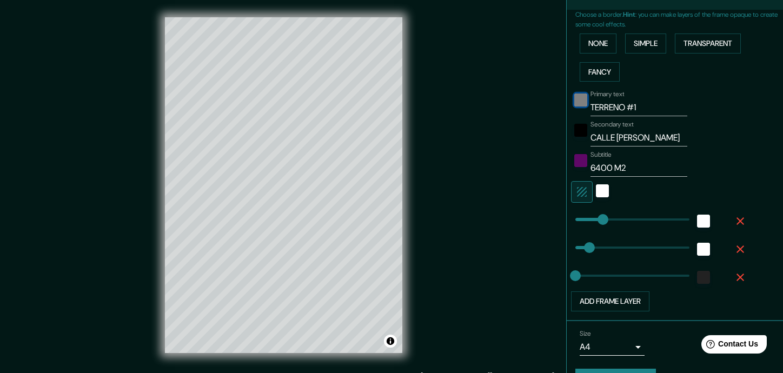
click at [562, 101] on div "black" at bounding box center [580, 100] width 13 height 13
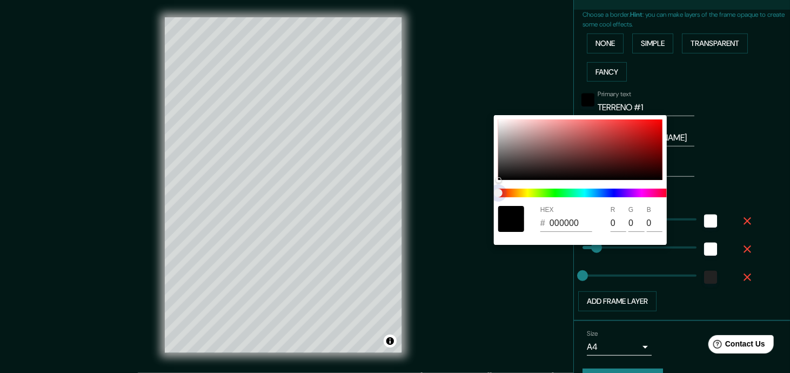
drag, startPoint x: 501, startPoint y: 192, endPoint x: 487, endPoint y: 188, distance: 14.6
click at [562, 189] on span at bounding box center [584, 193] width 173 height 9
drag, startPoint x: 498, startPoint y: 193, endPoint x: 478, endPoint y: 191, distance: 20.6
click at [562, 193] on span at bounding box center [584, 193] width 173 height 9
drag, startPoint x: 497, startPoint y: 194, endPoint x: 517, endPoint y: 196, distance: 20.1
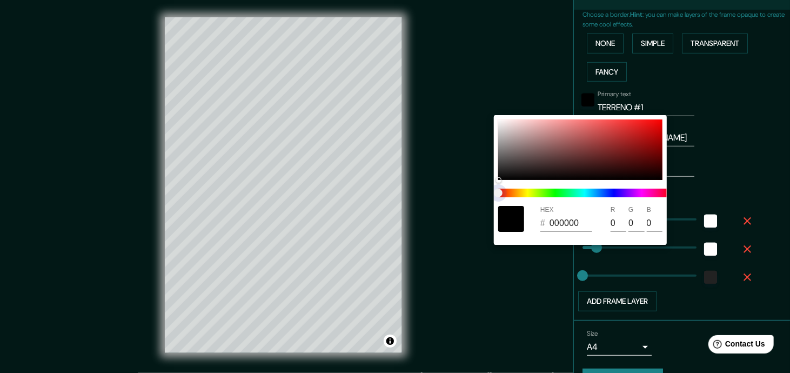
click at [518, 196] on span at bounding box center [584, 193] width 173 height 9
drag, startPoint x: 498, startPoint y: 195, endPoint x: 482, endPoint y: 195, distance: 16.2
click at [521, 195] on span at bounding box center [584, 193] width 173 height 9
click at [519, 181] on div "HEX # 000000 R 0 G 0 B 0" at bounding box center [580, 180] width 173 height 130
drag, startPoint x: 540, startPoint y: 157, endPoint x: 547, endPoint y: 152, distance: 8.3
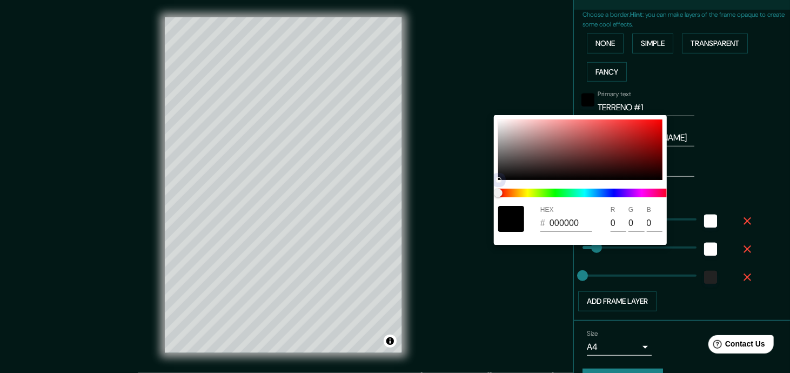
click at [547, 152] on div at bounding box center [580, 149] width 164 height 61
click at [547, 152] on div at bounding box center [548, 153] width 4 height 4
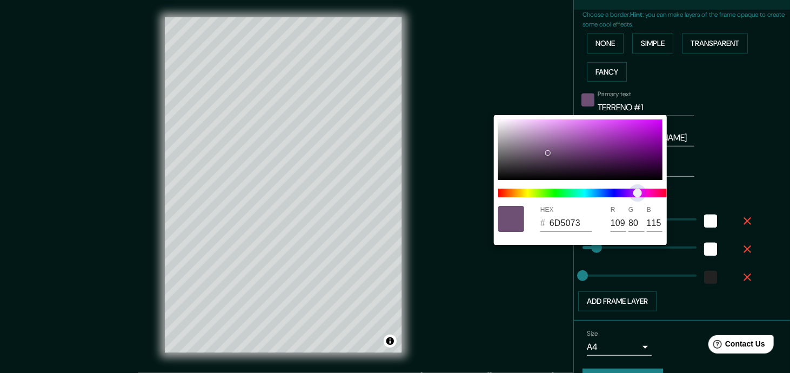
drag, startPoint x: 501, startPoint y: 193, endPoint x: 638, endPoint y: 199, distance: 136.9
click at [562, 197] on span "color slider" at bounding box center [638, 193] width 9 height 9
click at [562, 159] on div at bounding box center [395, 186] width 790 height 373
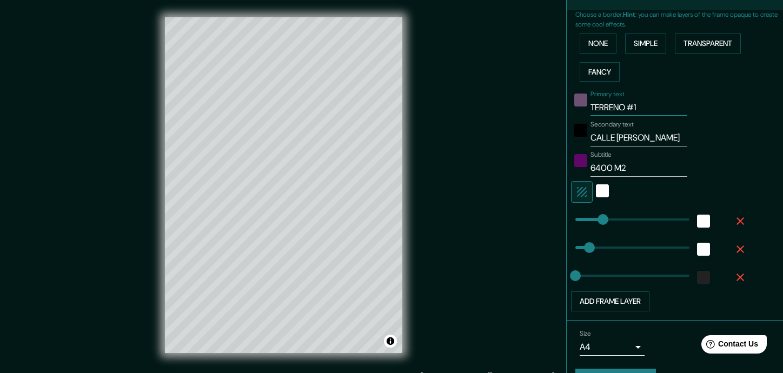
click at [562, 108] on input "TERRENO #1" at bounding box center [638, 107] width 97 height 17
click at [562, 136] on div "Secondary text CALLE [PERSON_NAME]" at bounding box center [659, 134] width 177 height 26
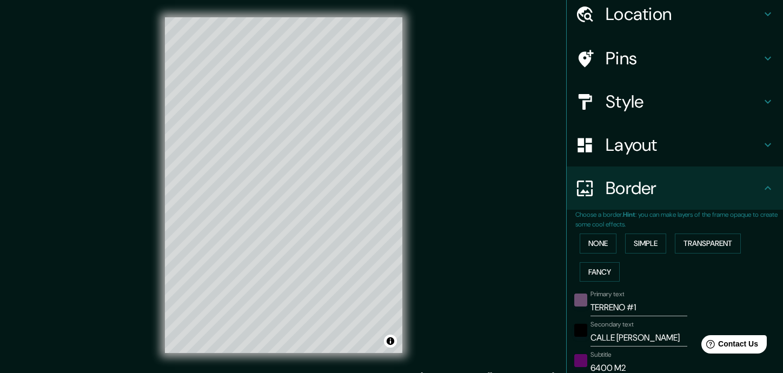
scroll to position [0, 0]
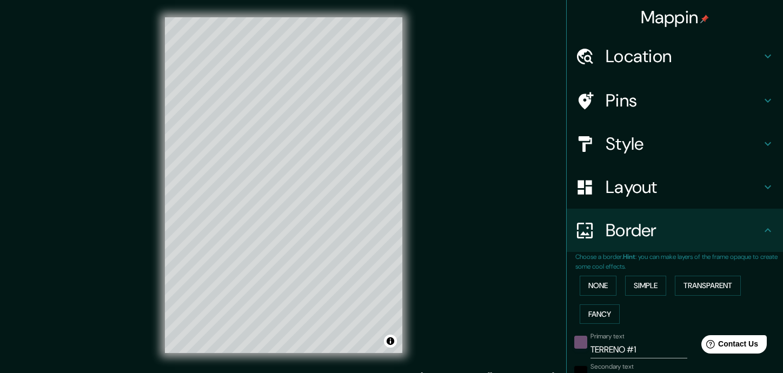
click at [562, 153] on h4 "Style" at bounding box center [684, 144] width 156 height 22
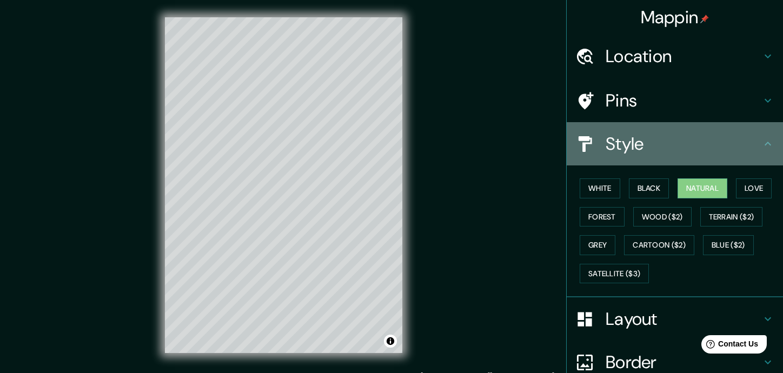
click at [562, 142] on icon at bounding box center [767, 143] width 13 height 13
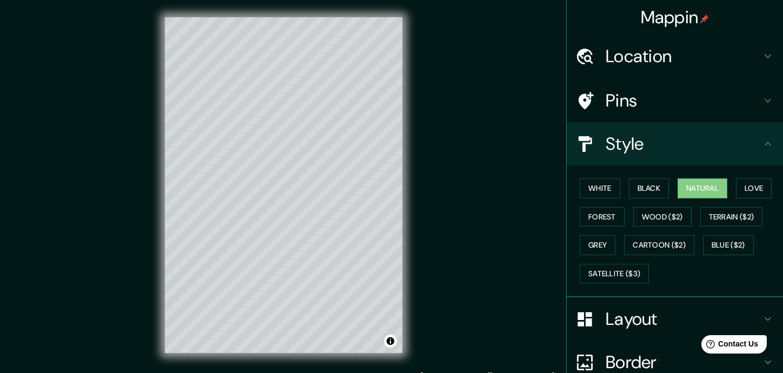
click at [562, 101] on icon at bounding box center [767, 100] width 13 height 13
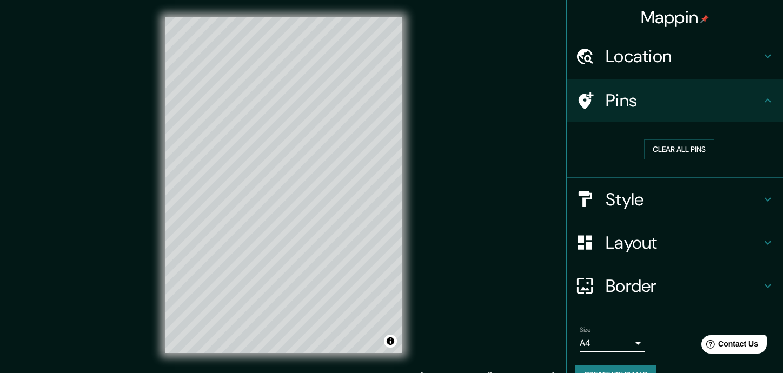
click at [562, 101] on icon at bounding box center [585, 100] width 15 height 17
click at [562, 99] on icon at bounding box center [767, 100] width 13 height 13
click at [562, 150] on button "Clear all pins" at bounding box center [679, 149] width 70 height 20
click at [562, 145] on div "Clear all pins" at bounding box center [679, 149] width 190 height 20
click at [562, 110] on h4 "Pins" at bounding box center [684, 101] width 156 height 22
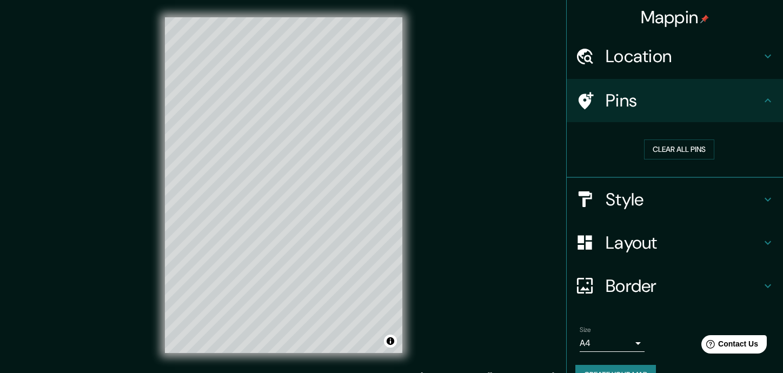
click at [562, 137] on div "Clear all pins" at bounding box center [679, 149] width 208 height 37
click at [562, 149] on div "Clear all pins" at bounding box center [679, 149] width 190 height 20
click at [478, 200] on div "© Mapbox © OpenStreetMap Improve this map" at bounding box center [283, 185] width 704 height 336
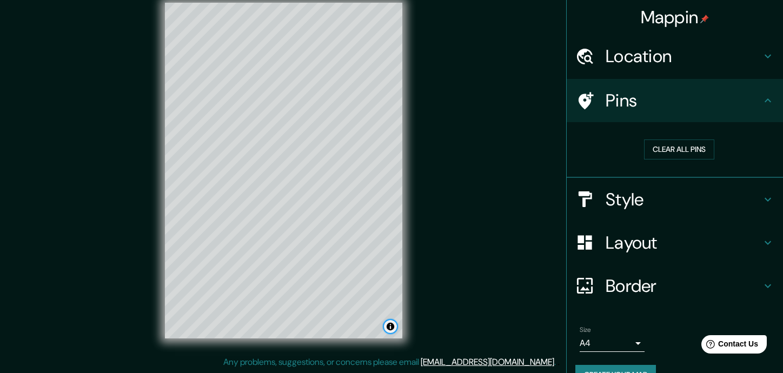
click at [389, 330] on button "Toggle attribution" at bounding box center [390, 326] width 13 height 13
click at [430, 292] on div "© Mapbox © OpenStreetMap Improve this map" at bounding box center [283, 171] width 704 height 336
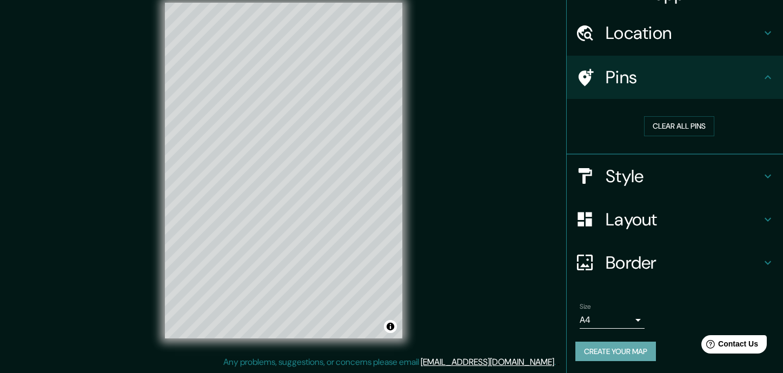
click at [562, 358] on button "Create your map" at bounding box center [615, 352] width 81 height 20
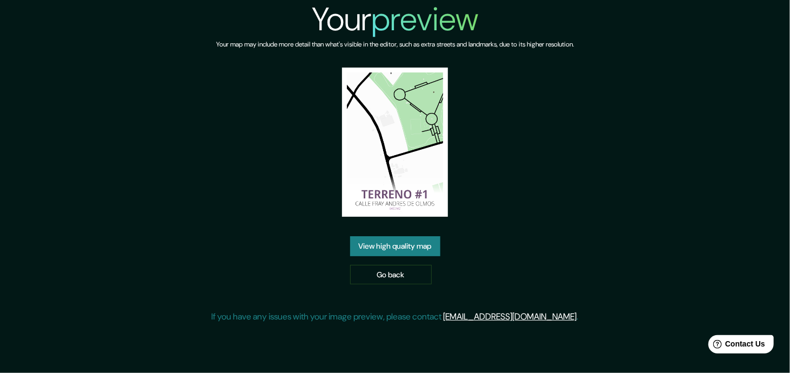
click at [398, 200] on img at bounding box center [394, 142] width 105 height 149
click at [528, 119] on div "Your preview Your map may include more detail than what's visible in the editor…" at bounding box center [395, 166] width 367 height 332
click at [402, 249] on link "View high quality map" at bounding box center [395, 246] width 90 height 20
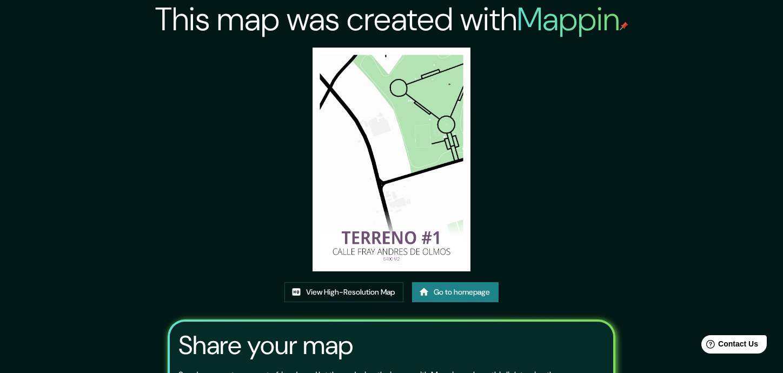
click at [427, 241] on img at bounding box center [391, 160] width 158 height 224
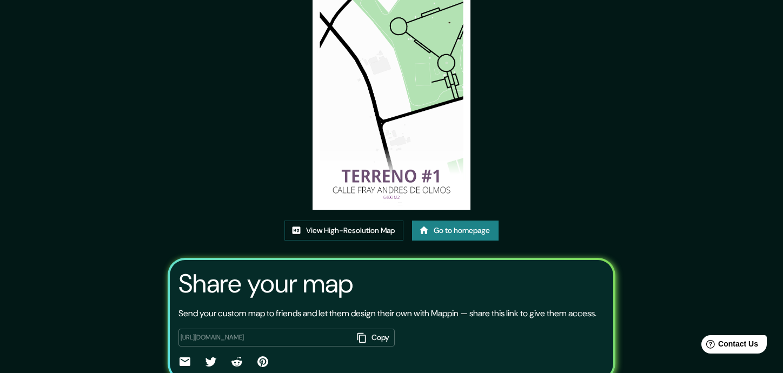
scroll to position [108, 0]
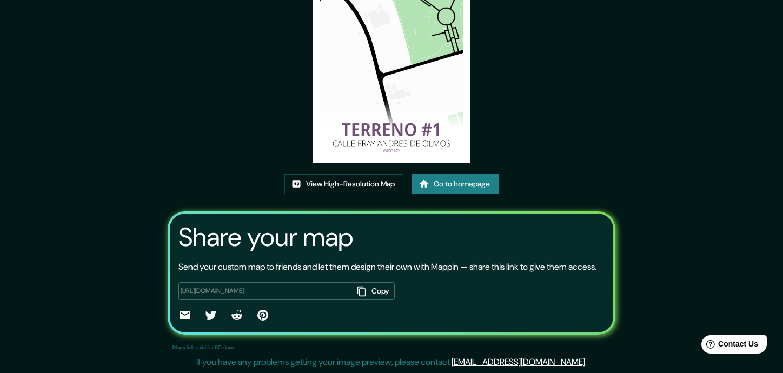
click at [381, 293] on button "Copy" at bounding box center [373, 291] width 42 height 18
click at [588, 170] on div "This map was created with Mappin View High-Resolution Map Go to homepage Share …" at bounding box center [391, 132] width 473 height 481
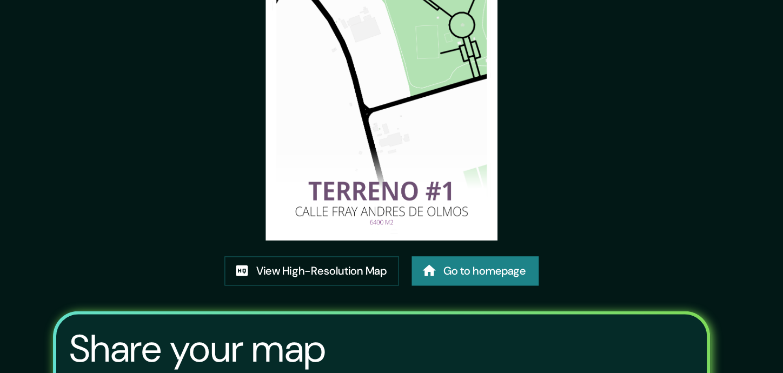
scroll to position [0, 0]
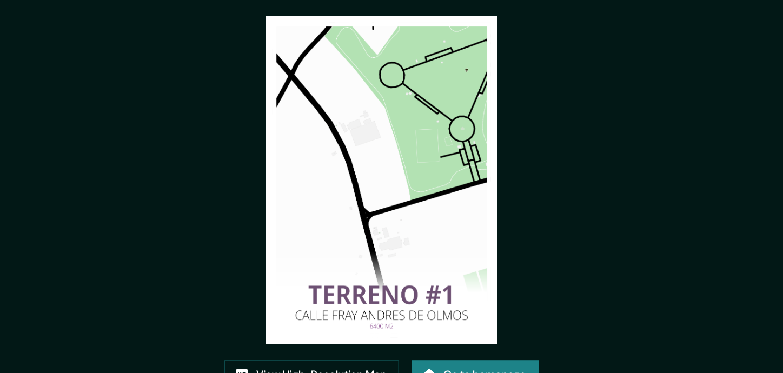
click at [435, 233] on img at bounding box center [391, 160] width 158 height 224
